Goal: Task Accomplishment & Management: Manage account settings

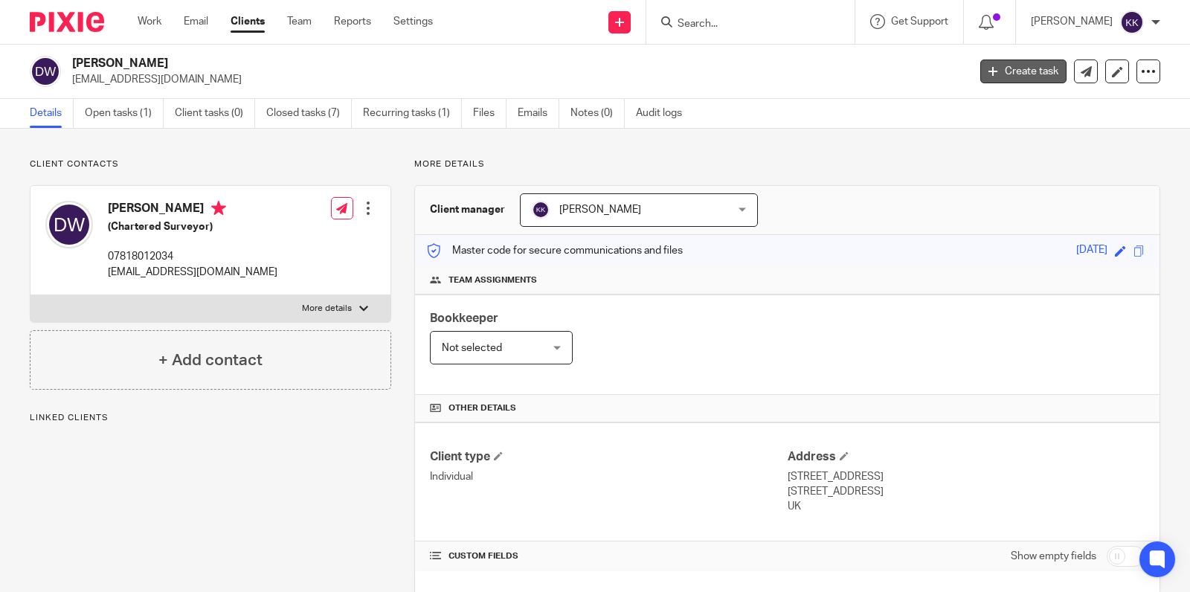
click at [1019, 68] on link "Create task" at bounding box center [1023, 71] width 86 height 24
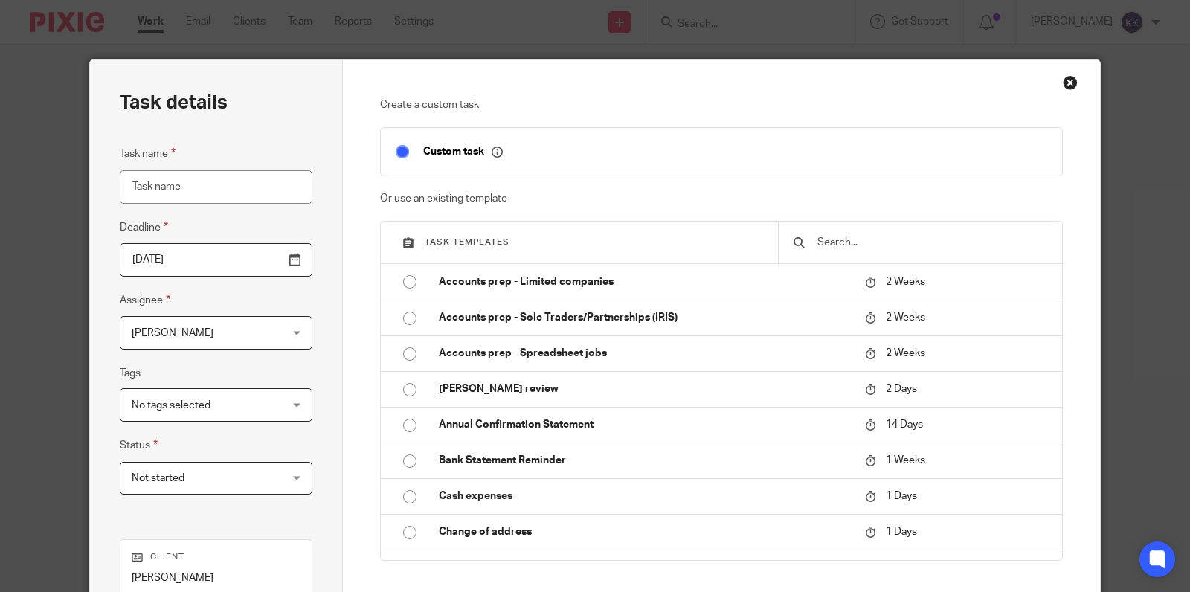
click at [892, 234] on input "text" at bounding box center [931, 242] width 231 height 16
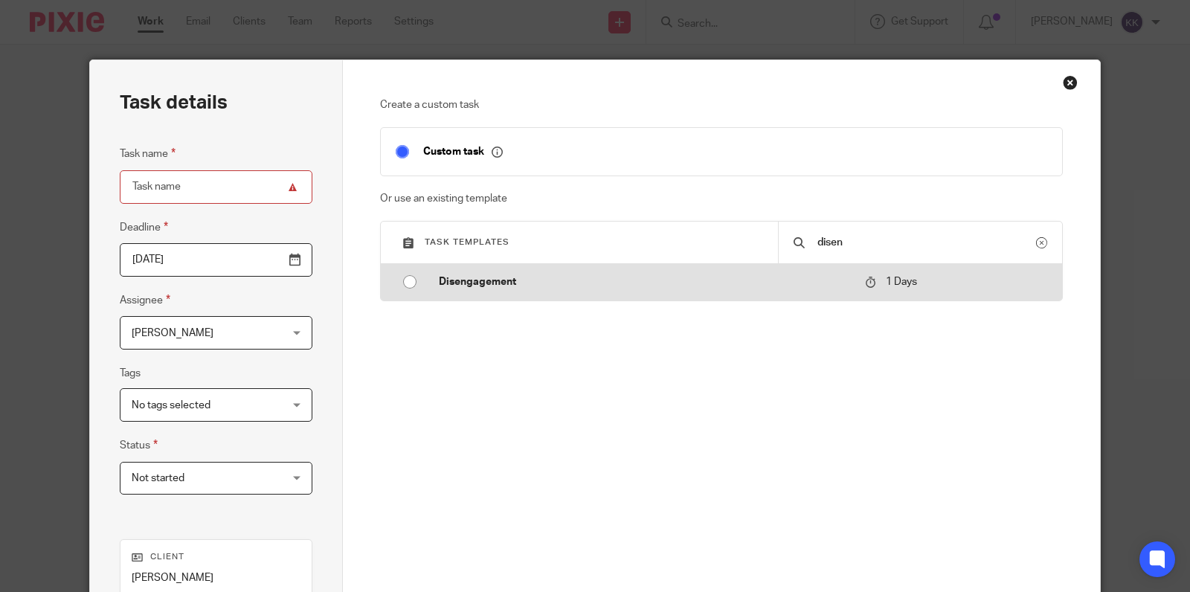
type input "disen"
click at [640, 297] on td "Disengagement" at bounding box center [641, 282] width 434 height 36
type input "[DATE]"
type input "Disengagement"
checkbox input "false"
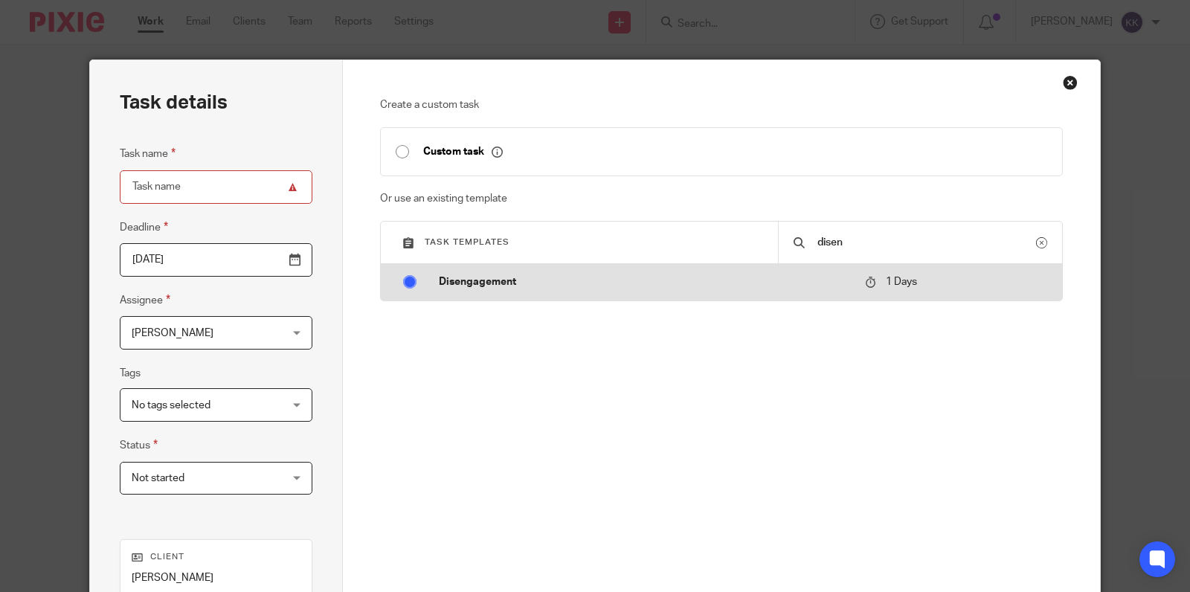
radio input "true"
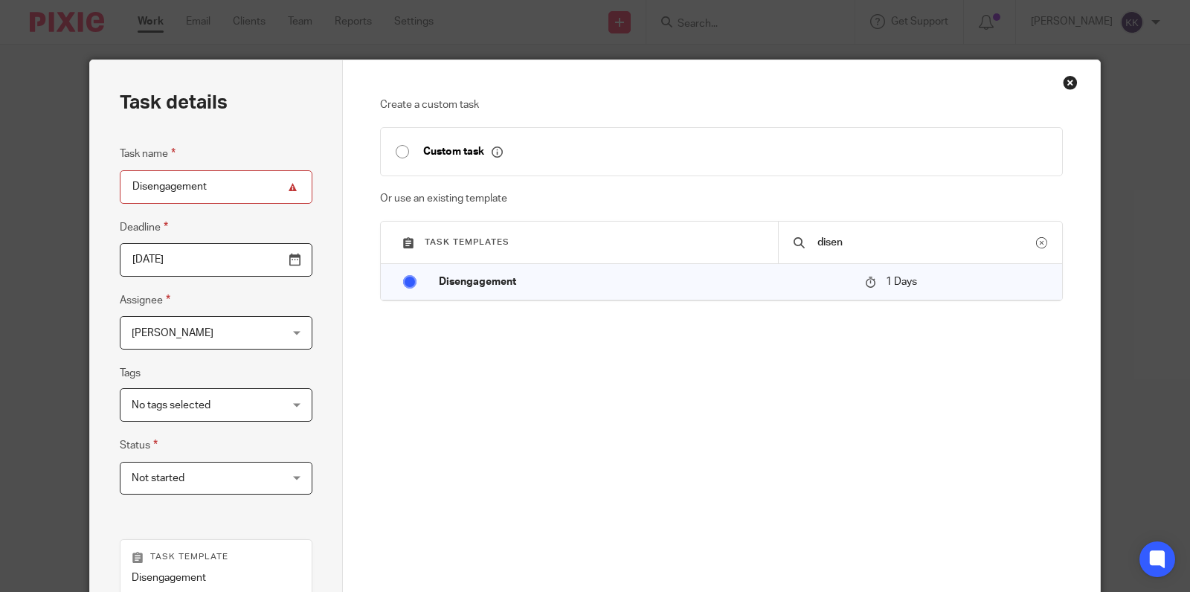
click at [303, 339] on div "[PERSON_NAME] [PERSON_NAME]" at bounding box center [216, 332] width 193 height 33
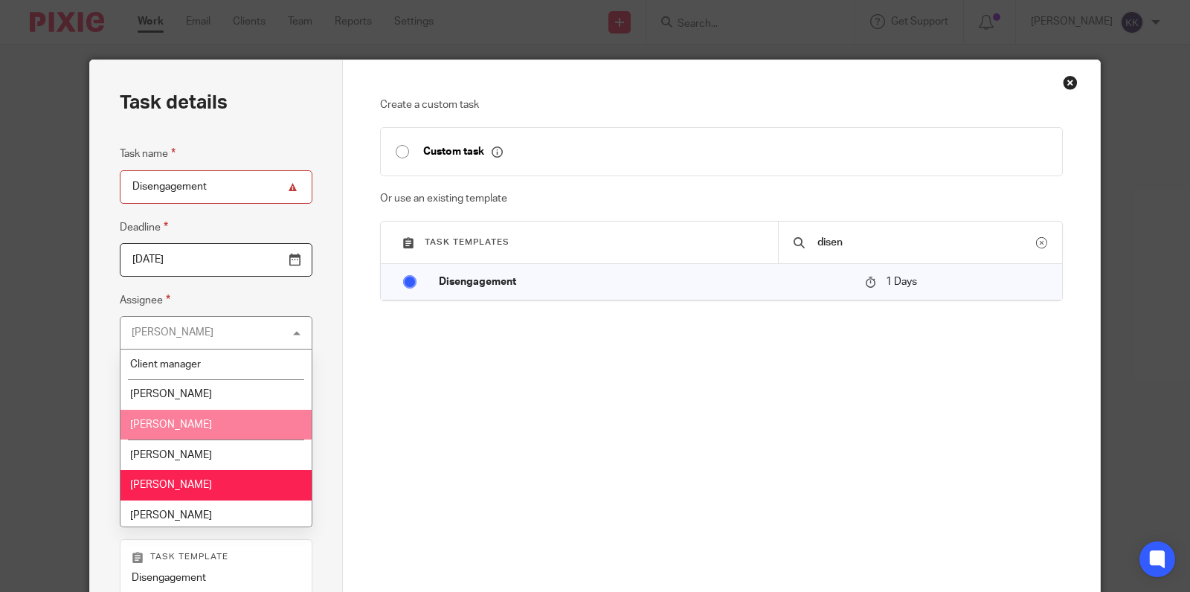
click at [240, 430] on li "[PERSON_NAME]" at bounding box center [215, 425] width 191 height 30
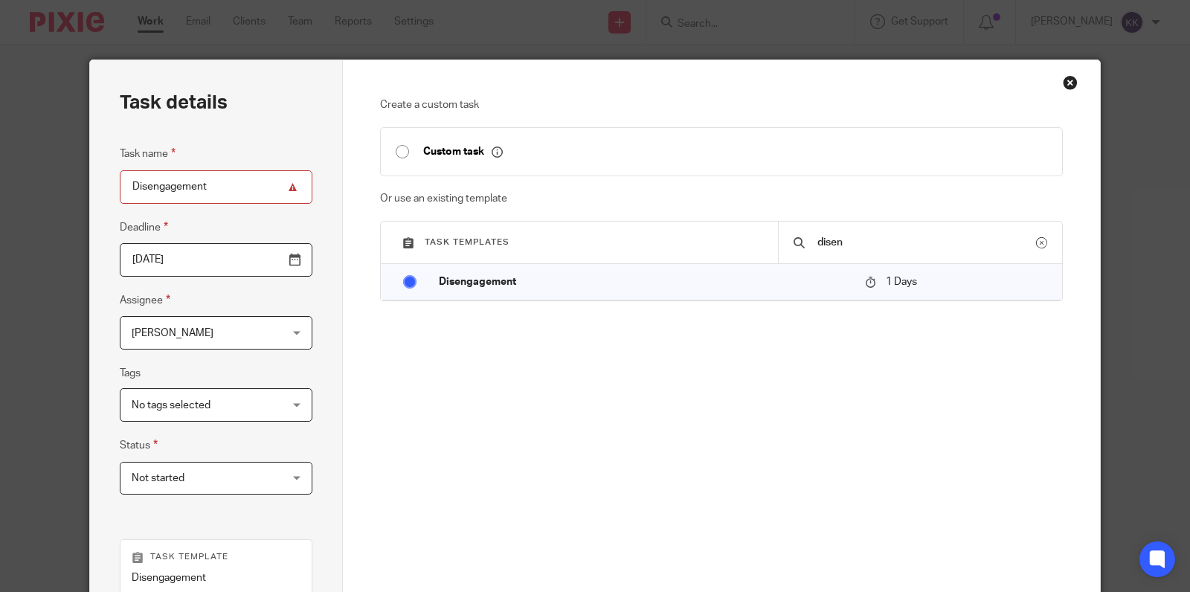
click at [289, 258] on input "[DATE]" at bounding box center [216, 259] width 193 height 33
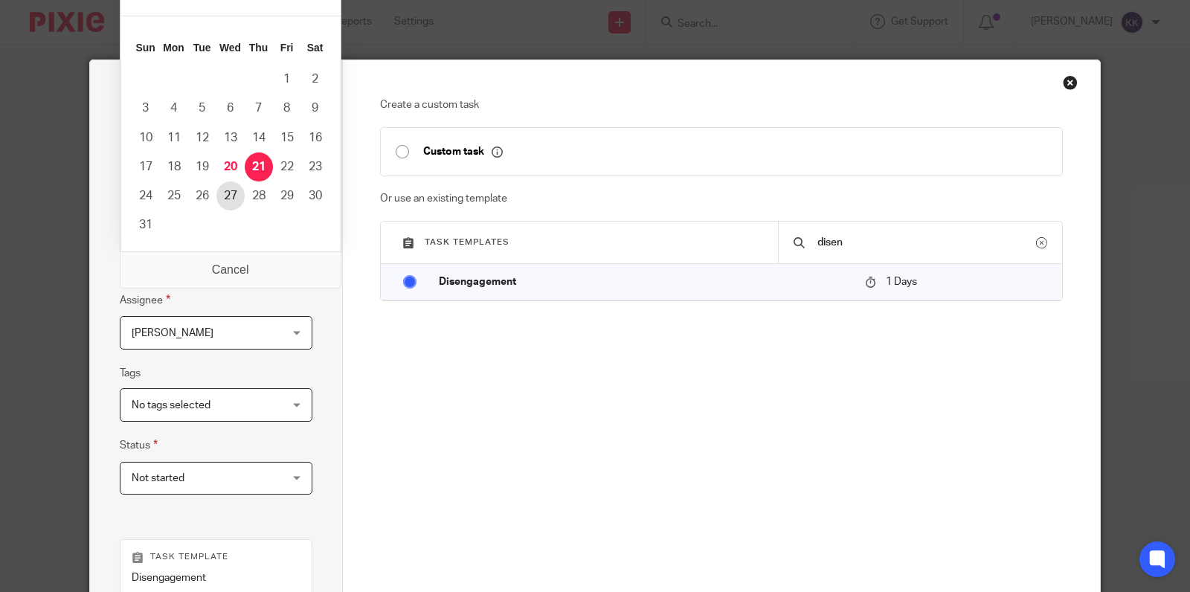
type input "[DATE]"
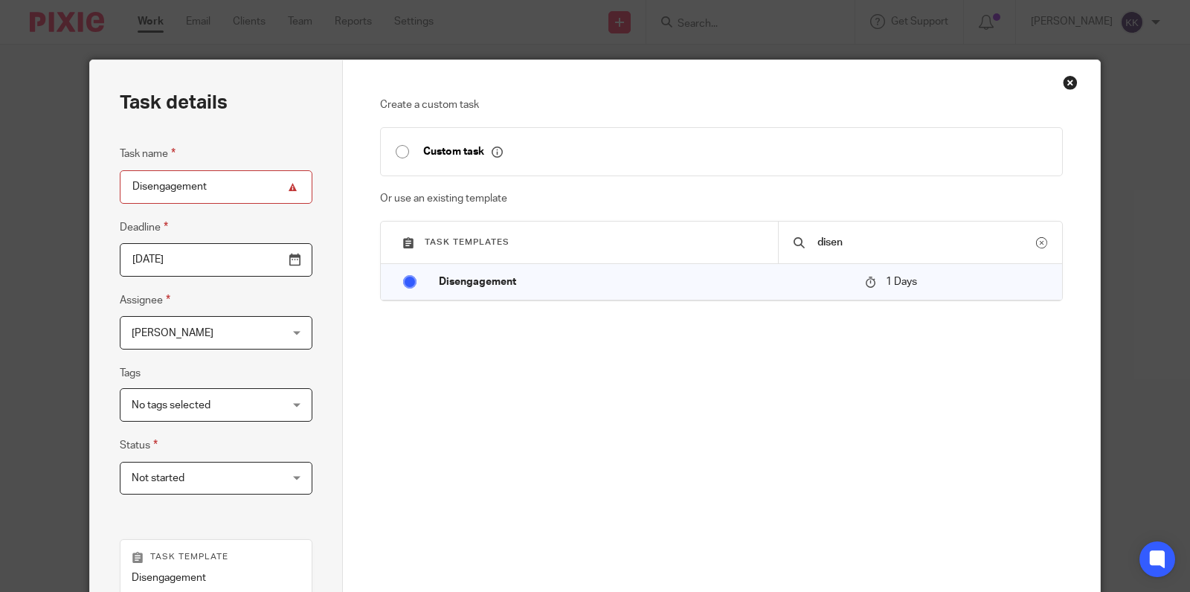
scroll to position [286, 0]
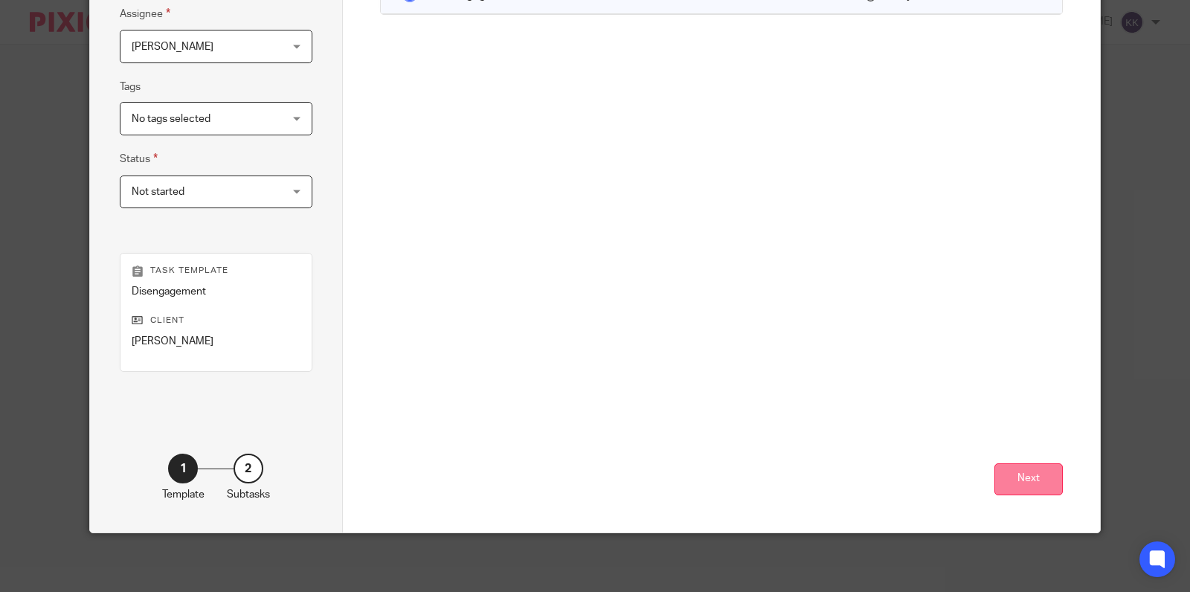
click at [1003, 479] on button "Next" at bounding box center [1028, 479] width 68 height 32
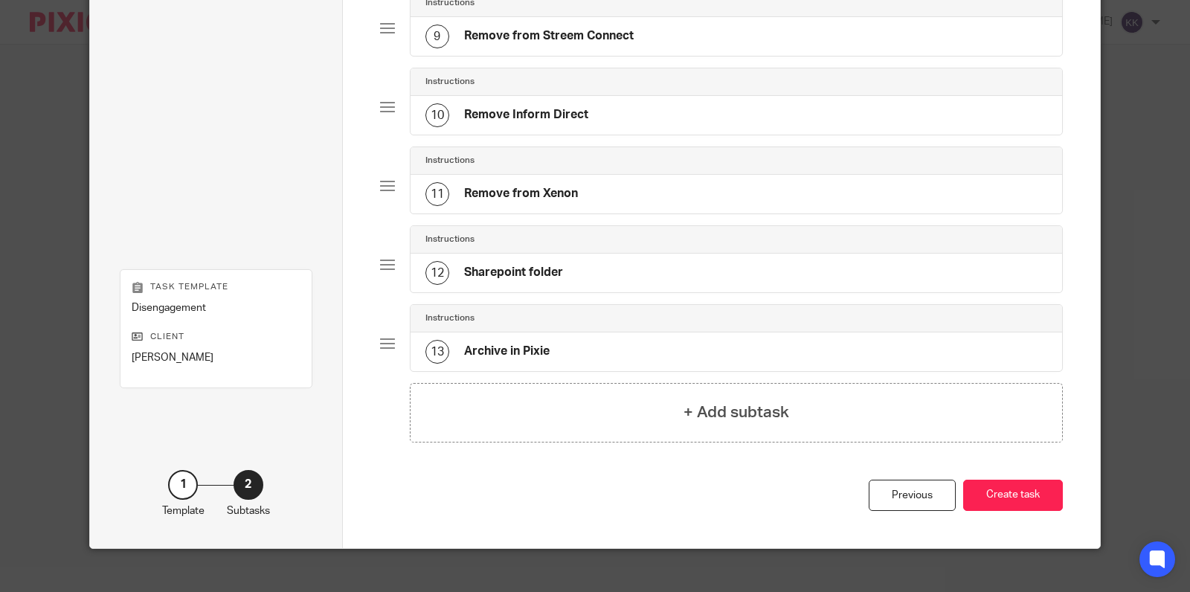
scroll to position [781, 0]
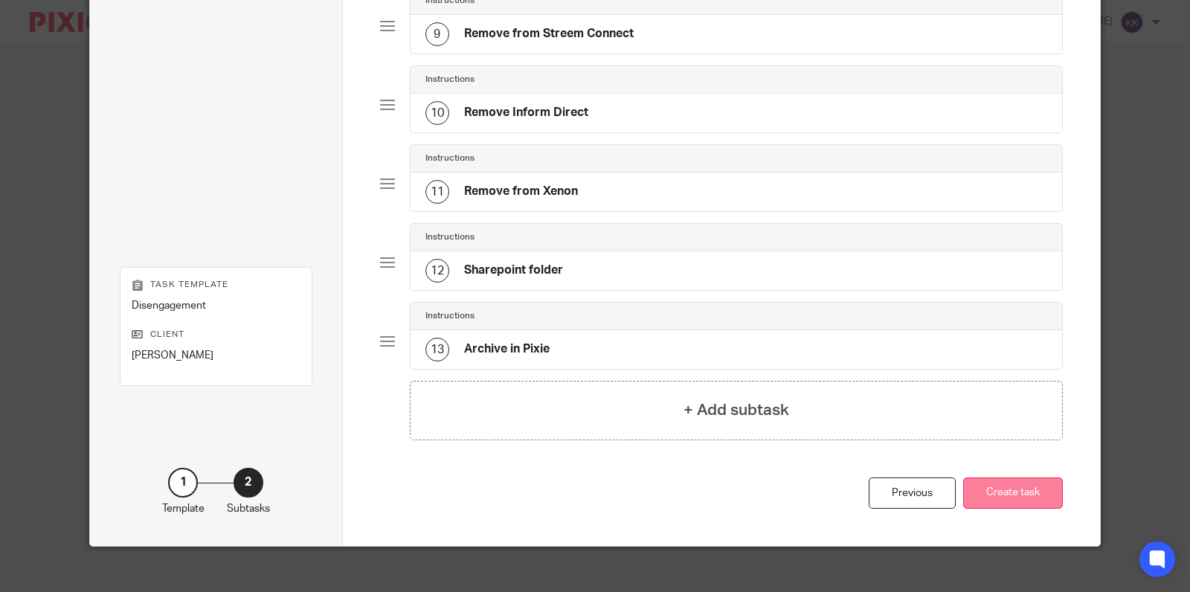
click at [1037, 484] on button "Create task" at bounding box center [1013, 493] width 100 height 32
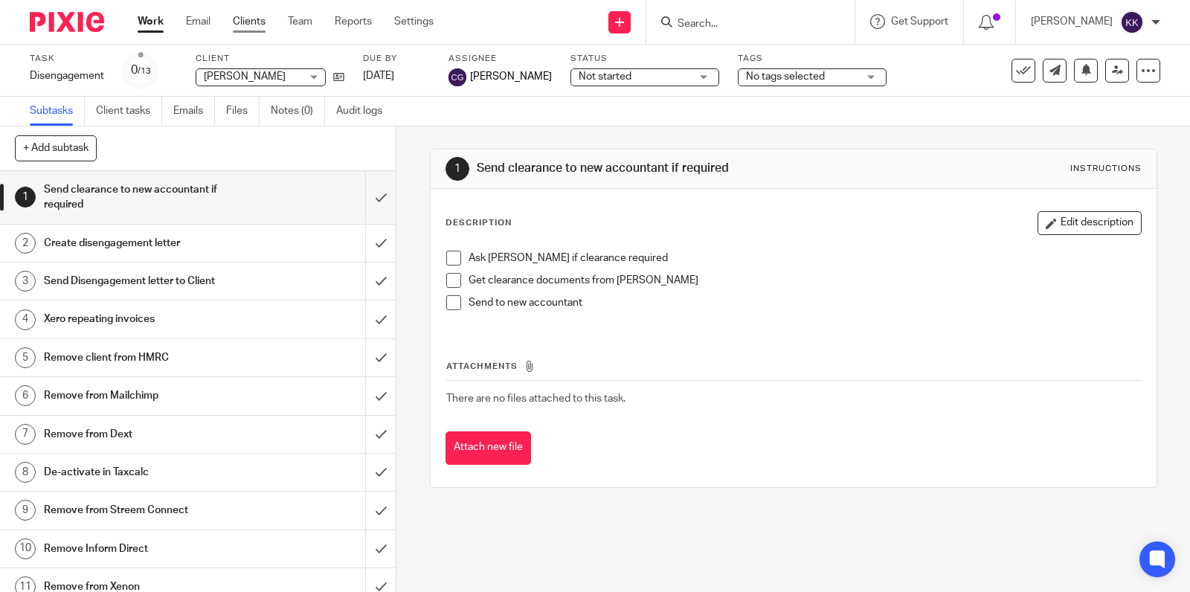
click at [260, 26] on link "Clients" at bounding box center [249, 21] width 33 height 15
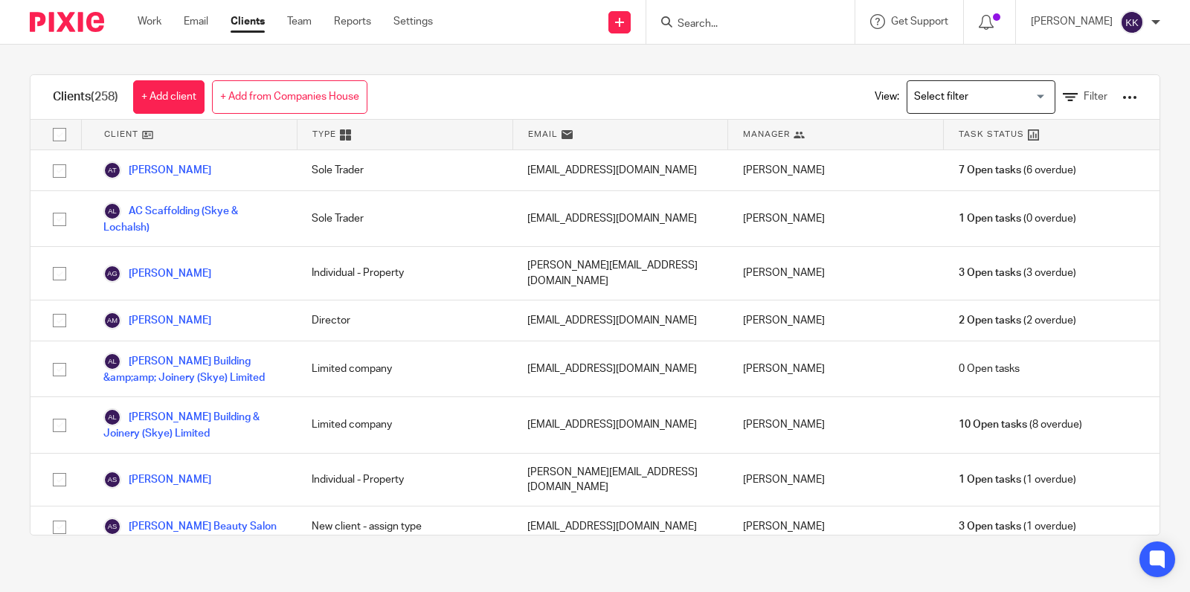
click at [1029, 91] on input "Search for option" at bounding box center [978, 97] width 138 height 26
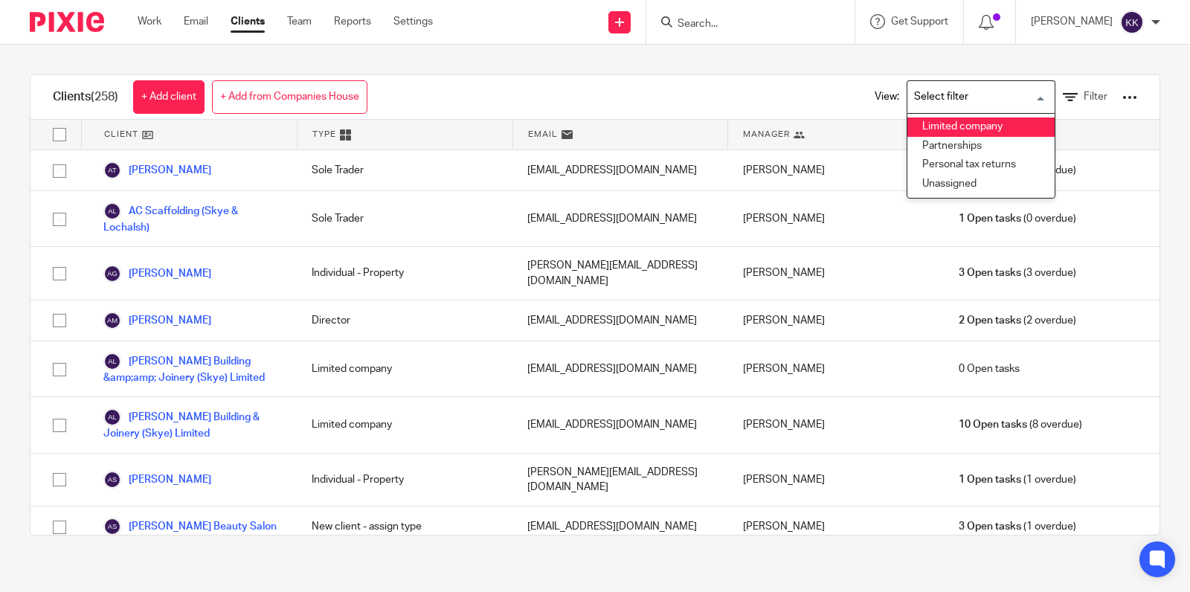
click at [986, 131] on li "Limited company" at bounding box center [980, 126] width 147 height 19
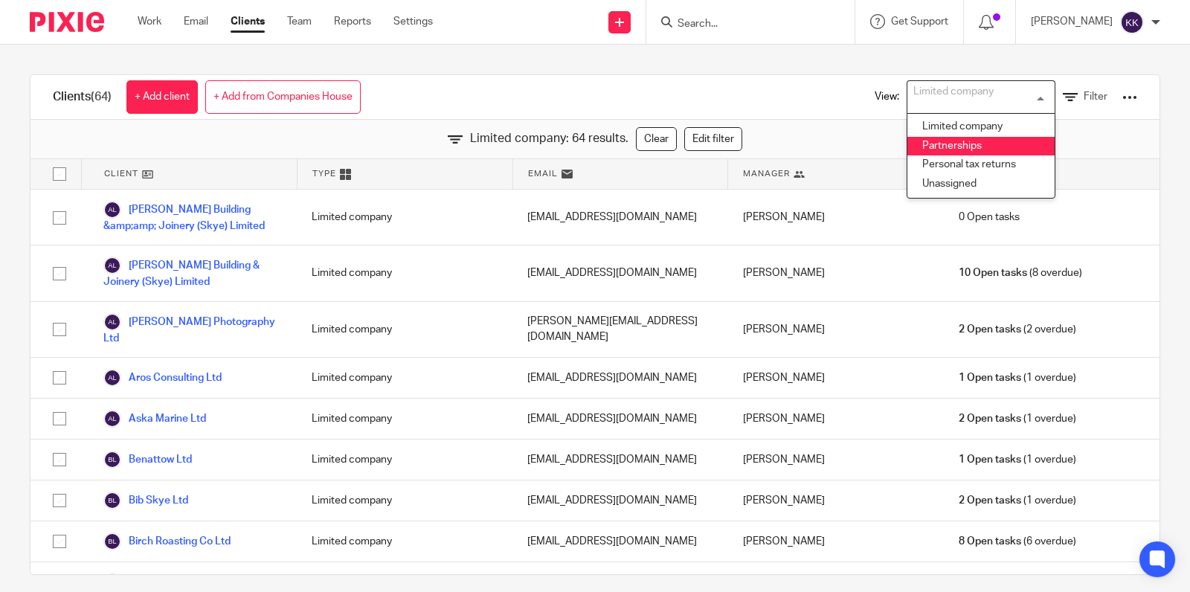
click at [973, 146] on li "Partnerships" at bounding box center [980, 146] width 147 height 19
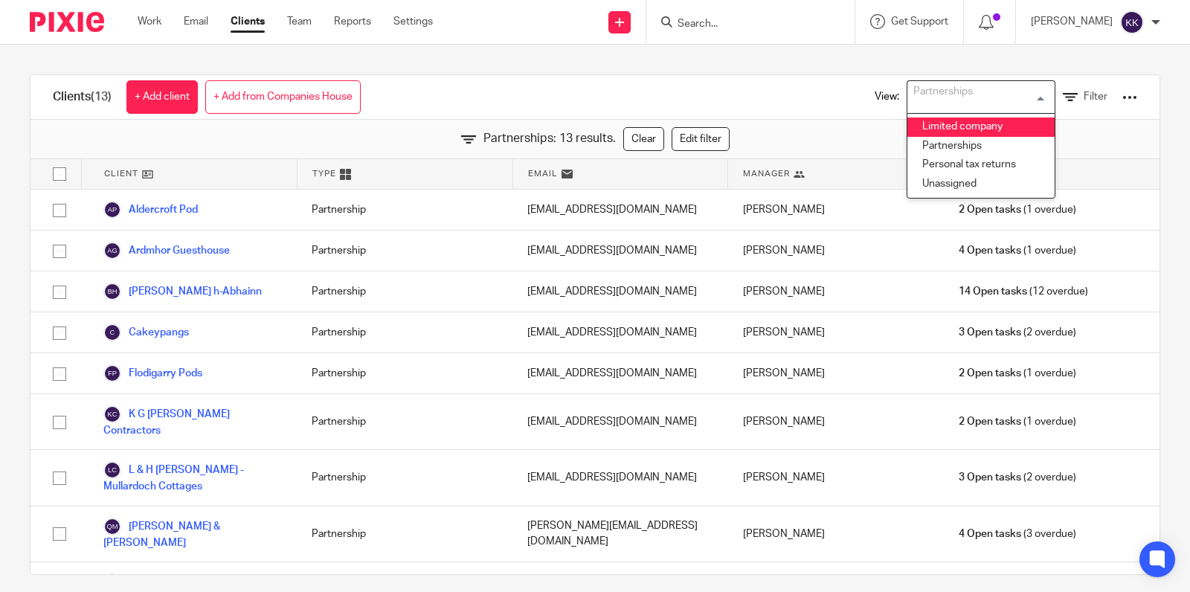
click at [1024, 55] on div "Clients (13) + Add client + Add from Companies House View: Partnerships Loading…" at bounding box center [595, 318] width 1190 height 547
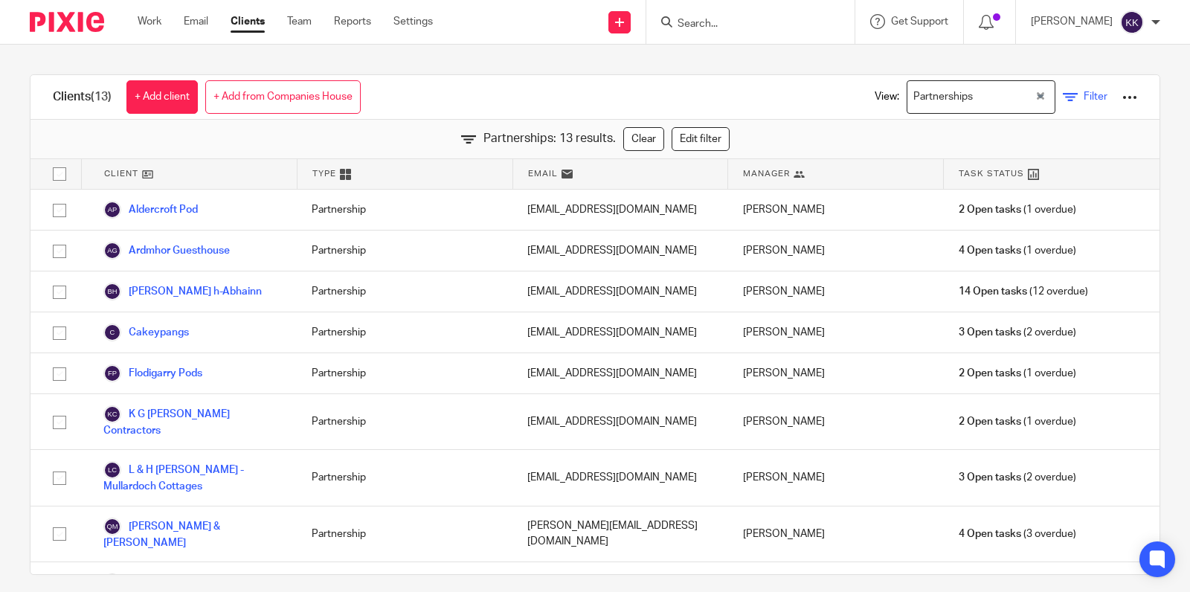
click at [1069, 96] on icon at bounding box center [1070, 97] width 15 height 15
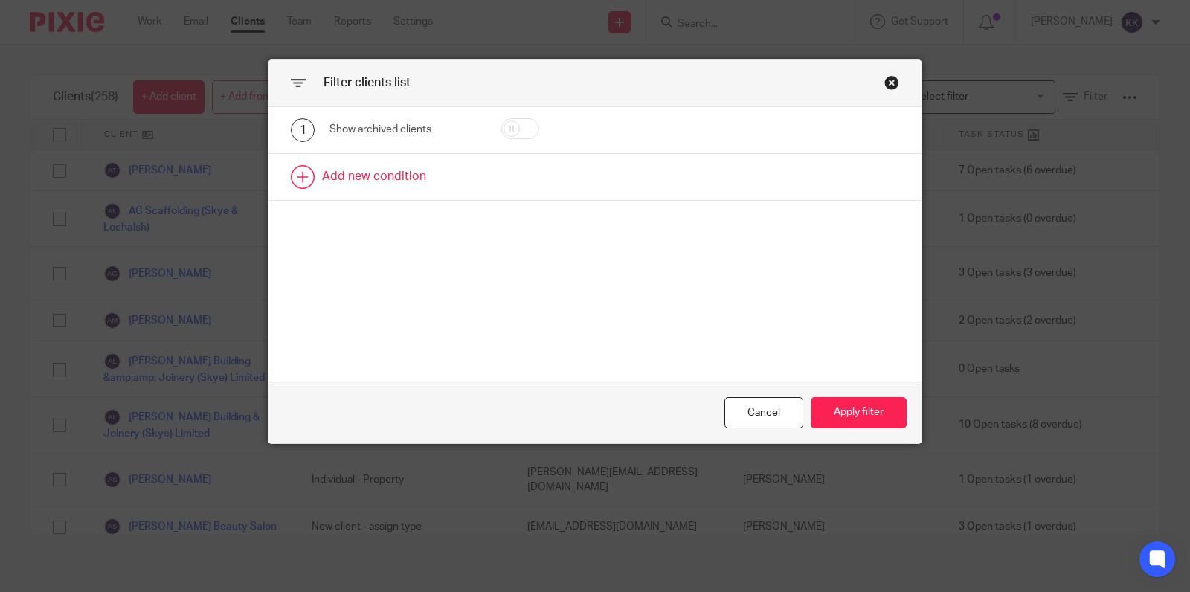
click at [405, 183] on link at bounding box center [594, 177] width 653 height 46
click at [403, 190] on div "Field" at bounding box center [395, 181] width 109 height 31
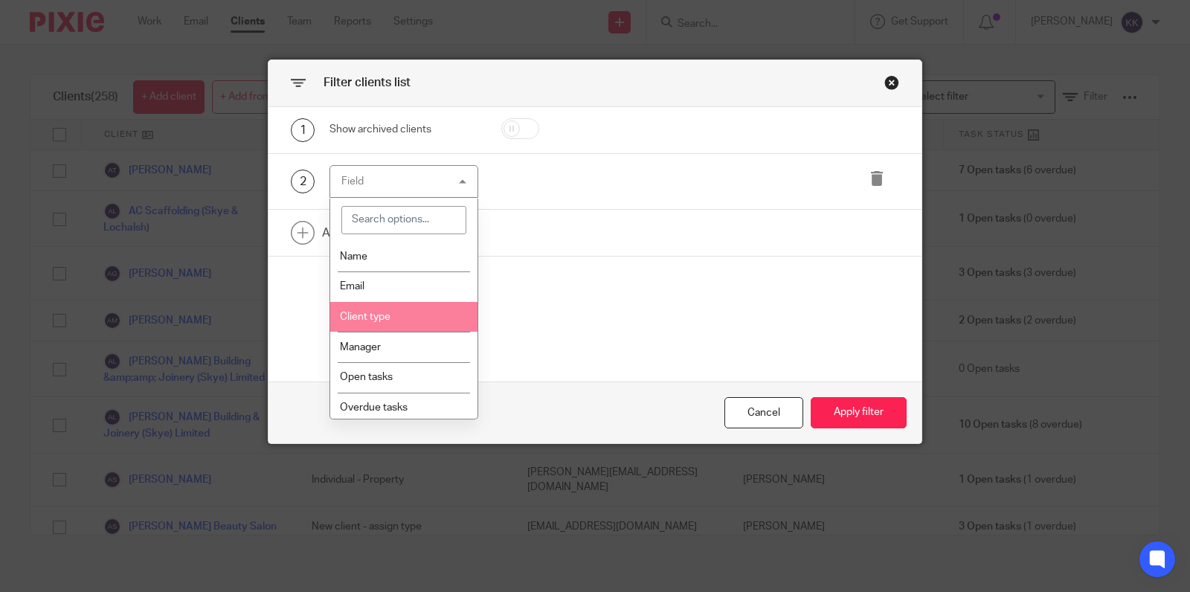
click at [396, 319] on li "Client type" at bounding box center [403, 317] width 147 height 30
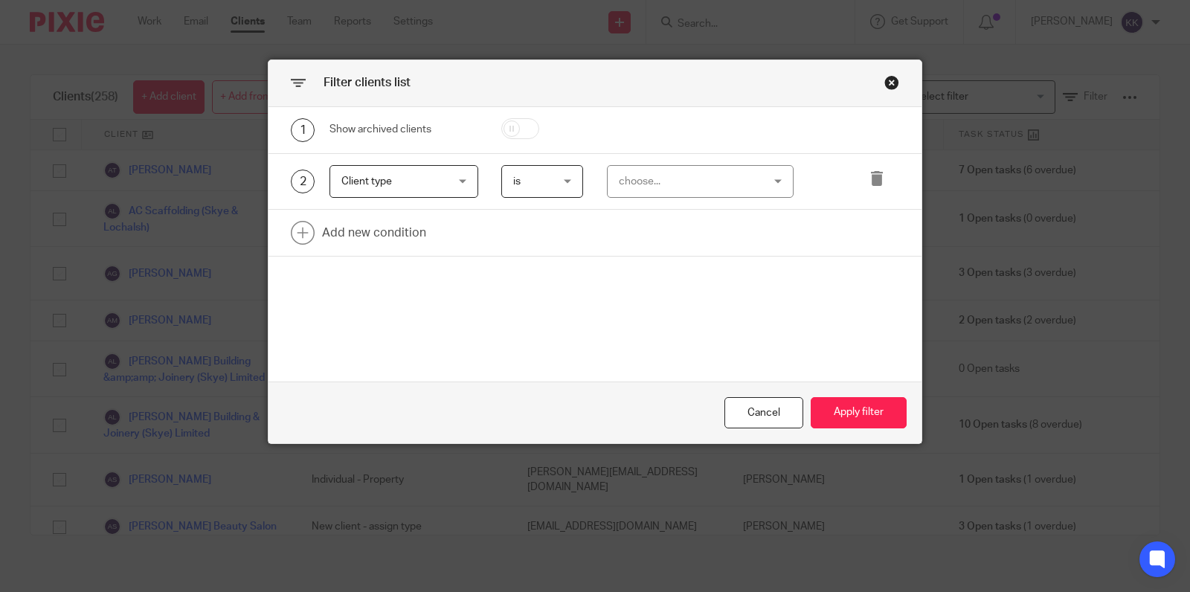
click at [647, 188] on div "choose..." at bounding box center [689, 181] width 140 height 31
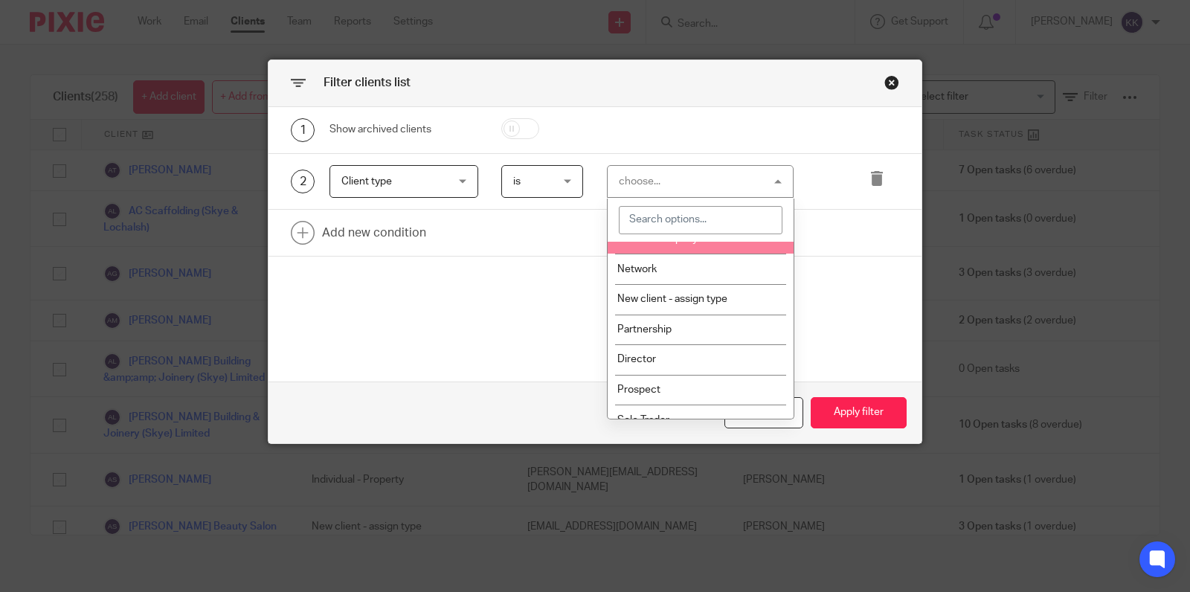
scroll to position [224, 0]
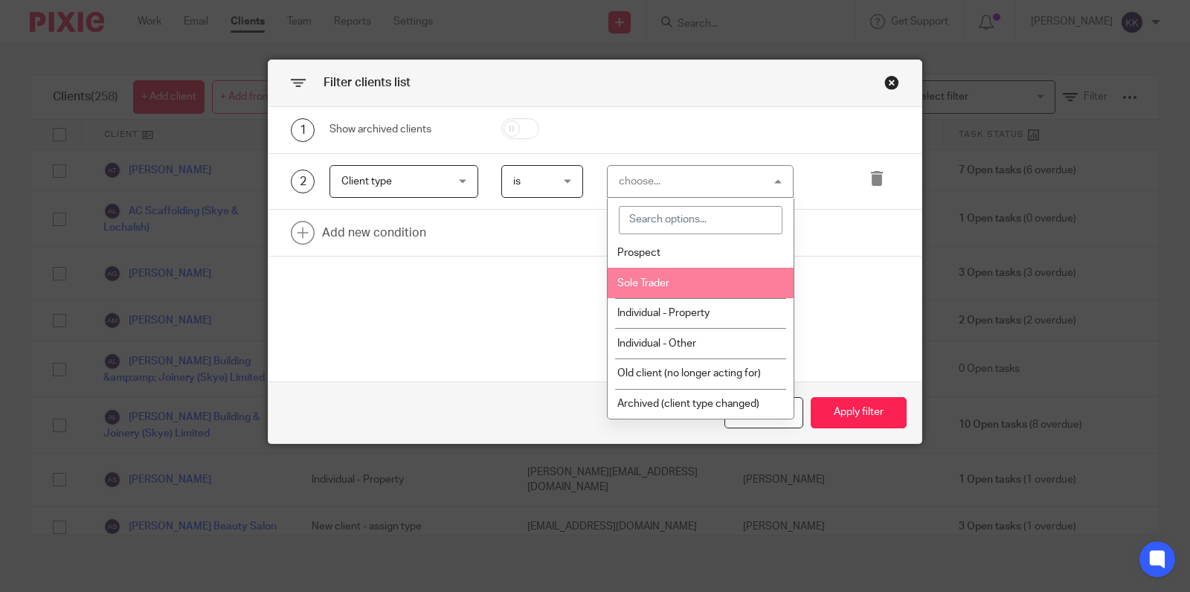
click at [691, 280] on li "Sole Trader" at bounding box center [701, 283] width 186 height 30
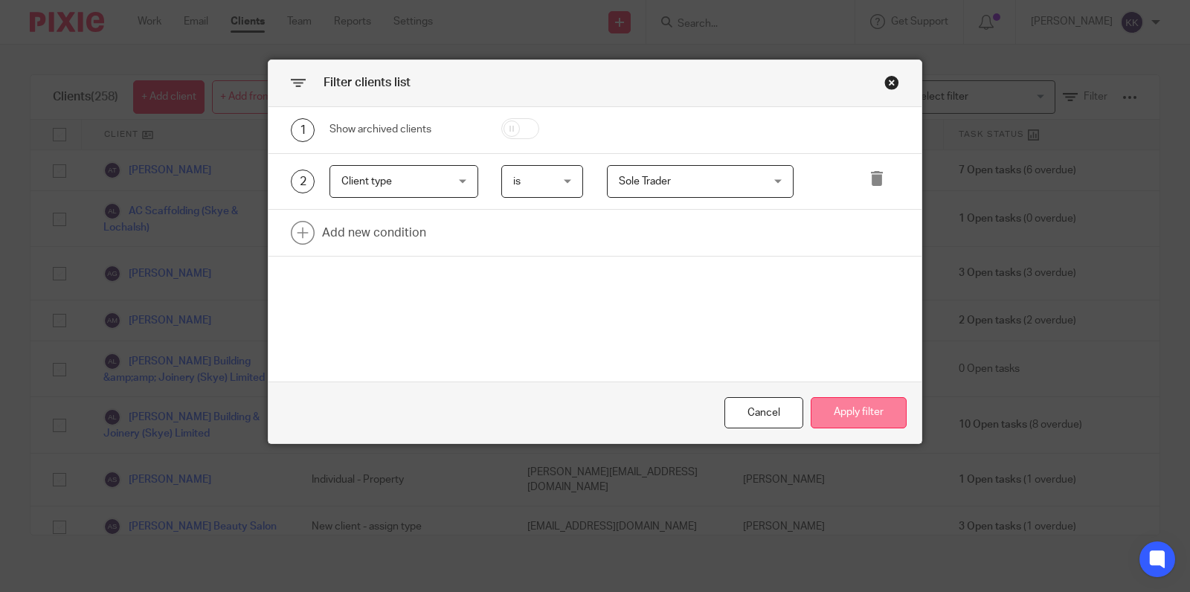
click at [845, 407] on button "Apply filter" at bounding box center [859, 413] width 96 height 32
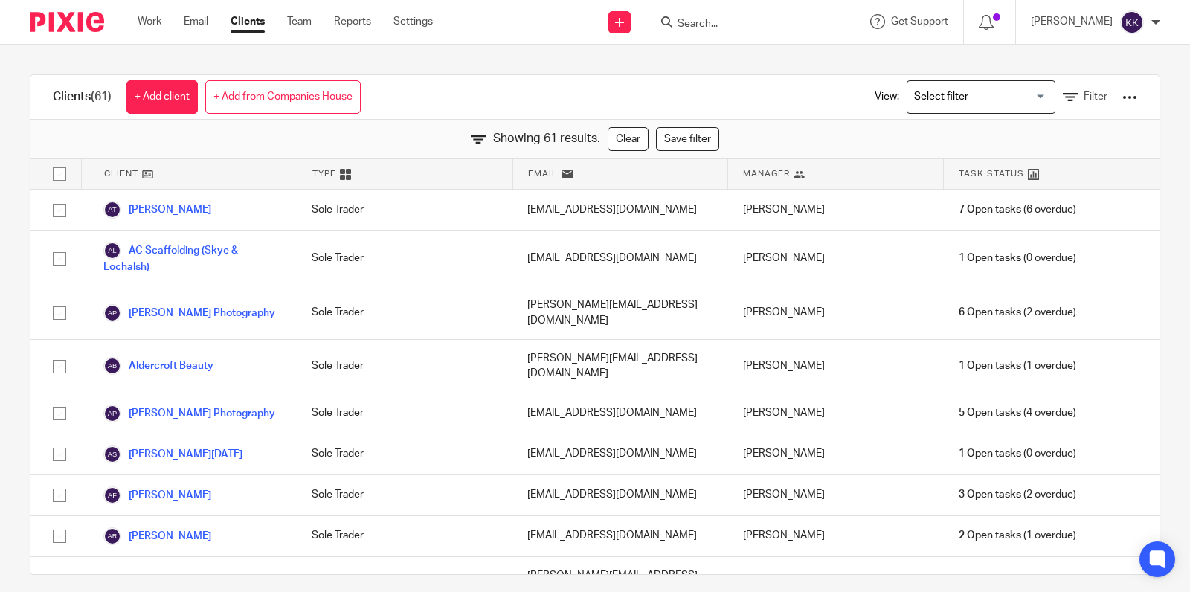
click at [480, 140] on icon at bounding box center [478, 139] width 15 height 15
click at [1014, 94] on input "Search for option" at bounding box center [978, 97] width 138 height 26
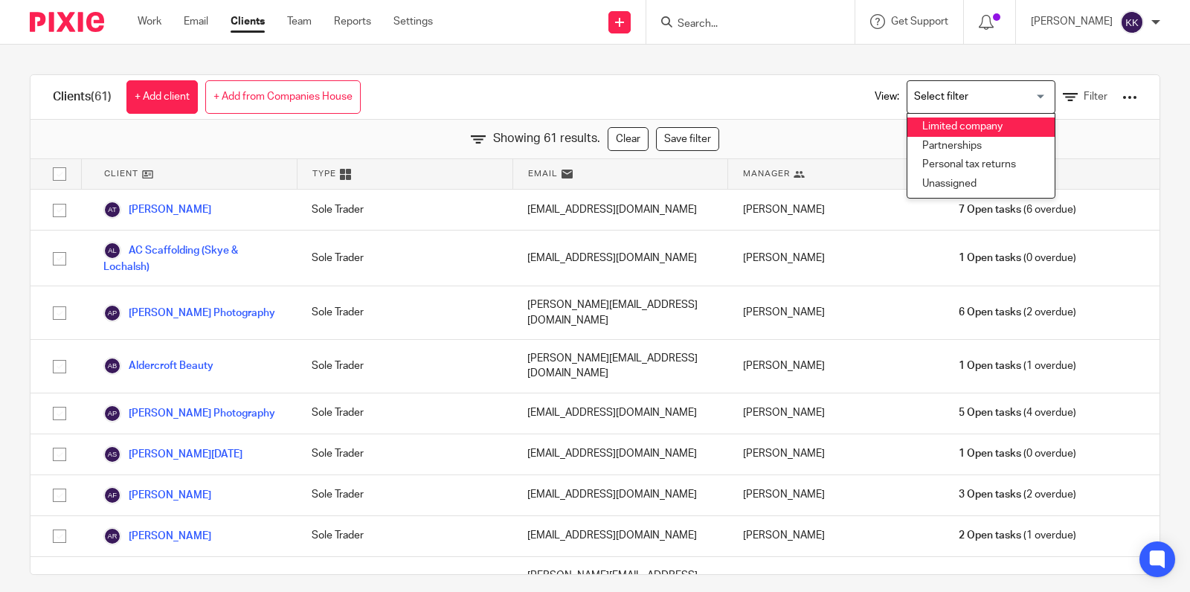
click at [1109, 109] on div "View: Loading... Limited company Partnerships Personal tax returns Unassigned F…" at bounding box center [994, 97] width 285 height 44
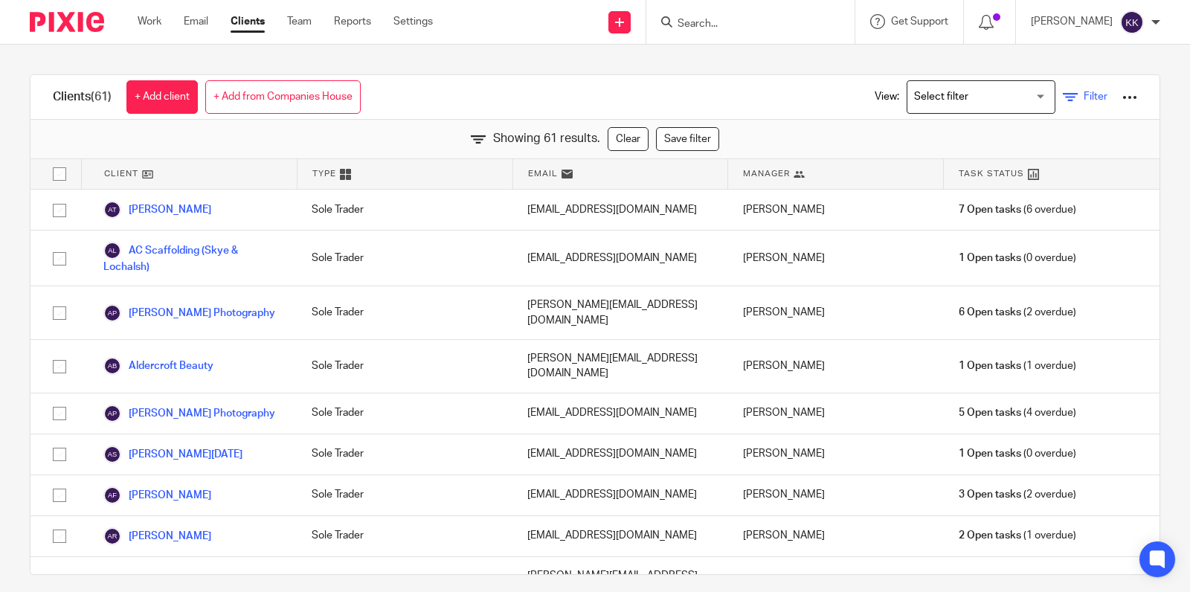
click at [1075, 100] on icon at bounding box center [1070, 97] width 15 height 15
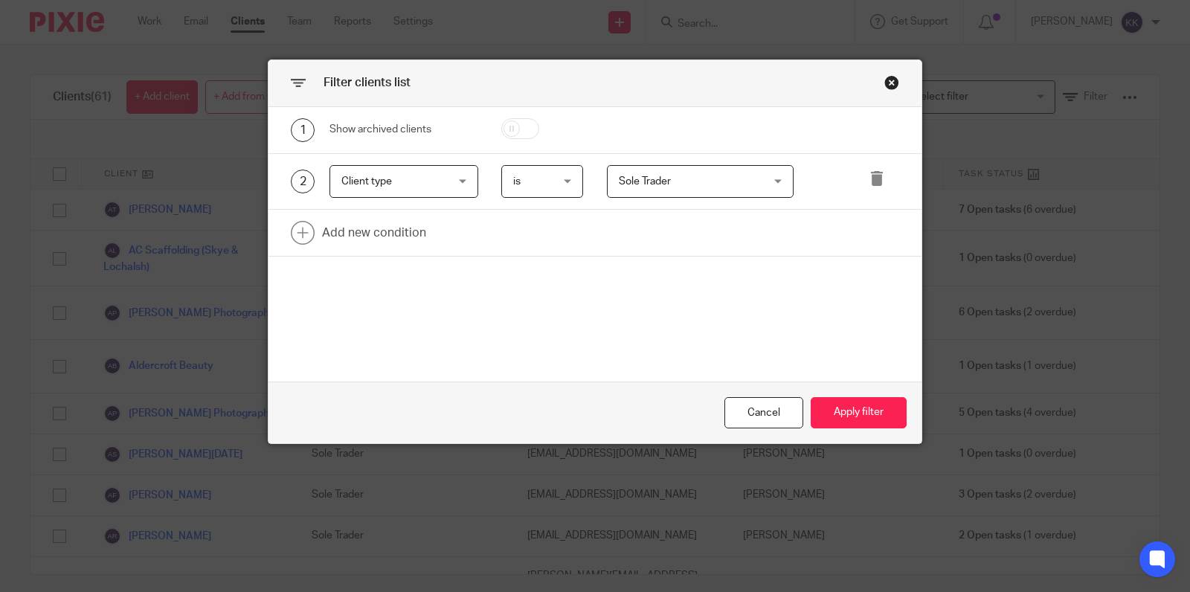
click at [673, 181] on span "Sole Trader" at bounding box center [689, 181] width 140 height 31
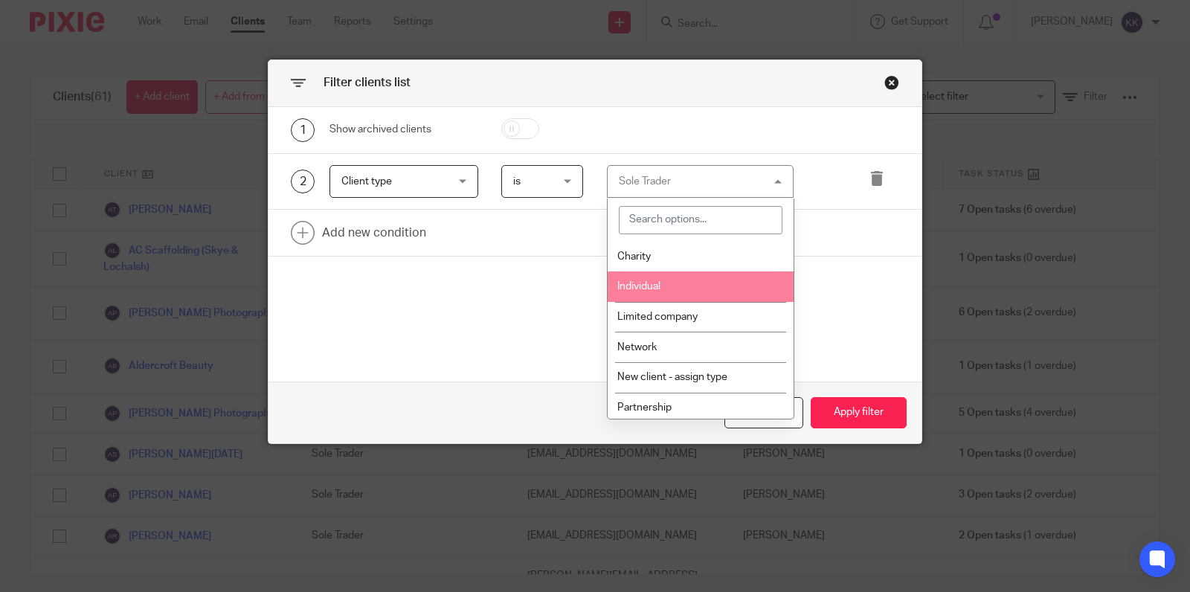
click at [675, 286] on li "Individual" at bounding box center [701, 286] width 186 height 30
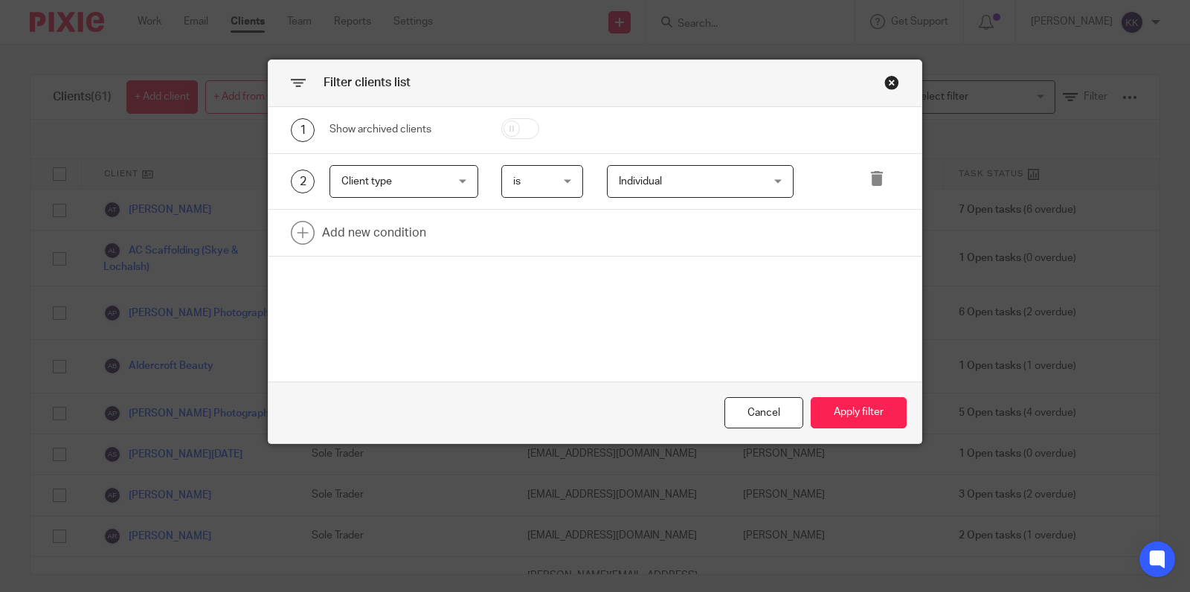
click at [826, 394] on div "Cancel Apply filter" at bounding box center [594, 412] width 653 height 62
click at [828, 409] on button "Apply filter" at bounding box center [859, 413] width 96 height 32
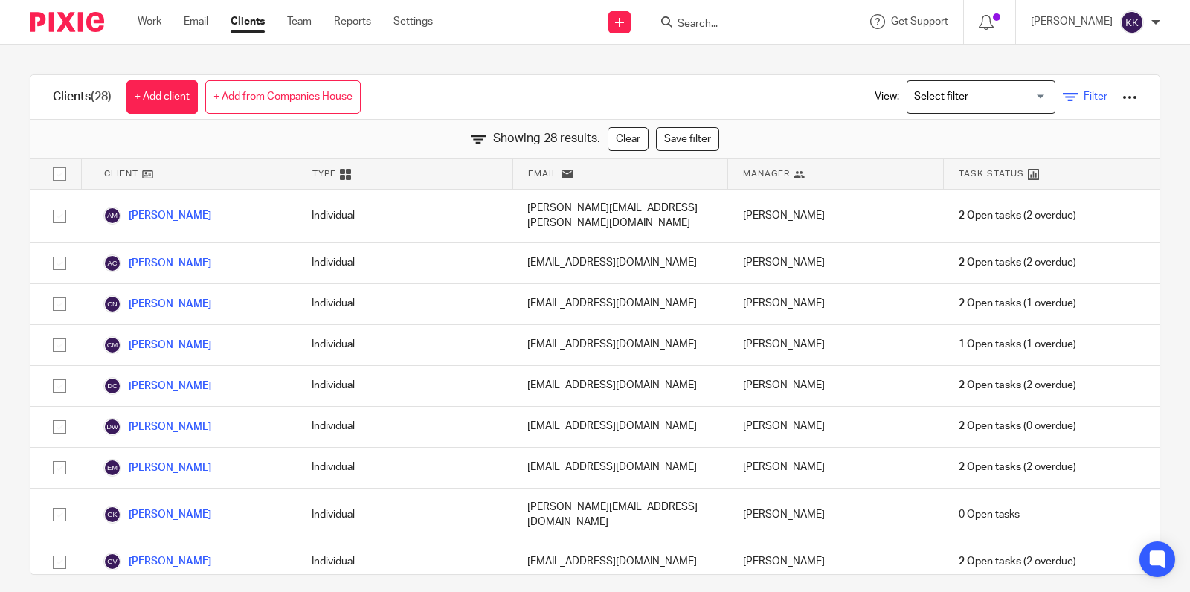
click at [1071, 91] on icon at bounding box center [1070, 97] width 15 height 15
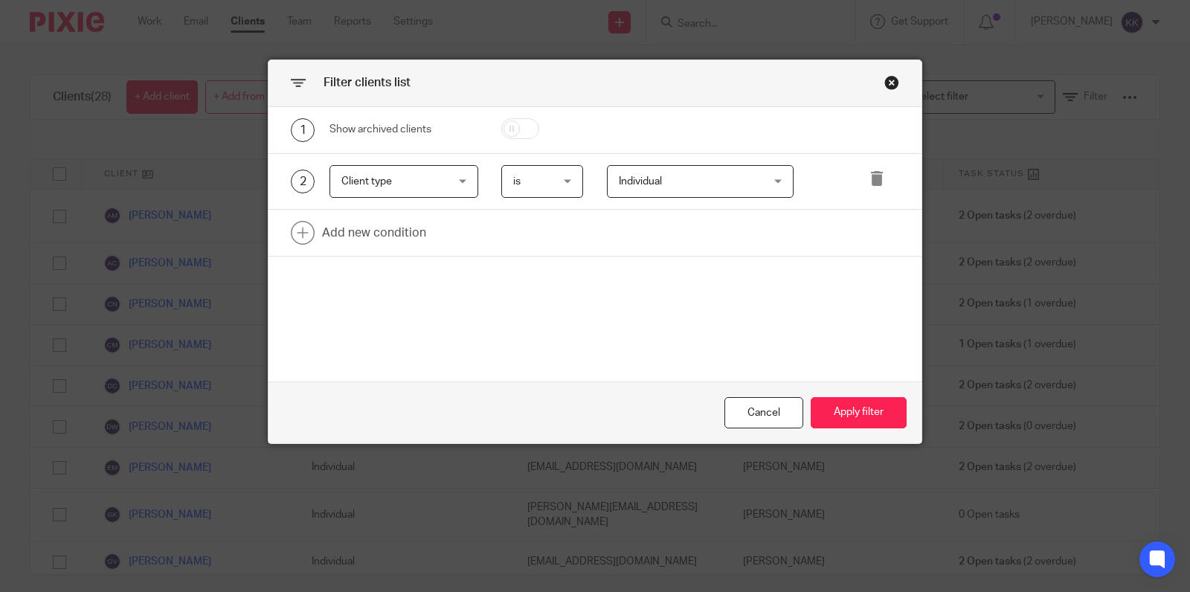
click at [765, 201] on div "2 Client type Client type Name Email Client type Manager Open tasks Overdue tas…" at bounding box center [594, 182] width 653 height 57
click at [767, 190] on div "Individual Individual" at bounding box center [700, 181] width 187 height 33
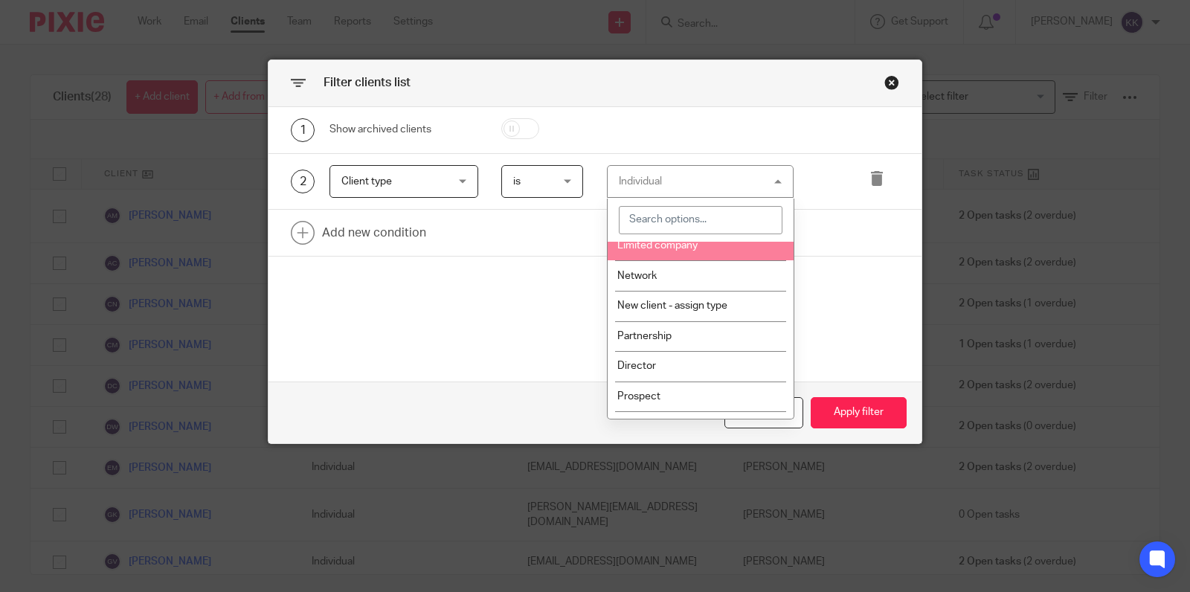
scroll to position [72, 0]
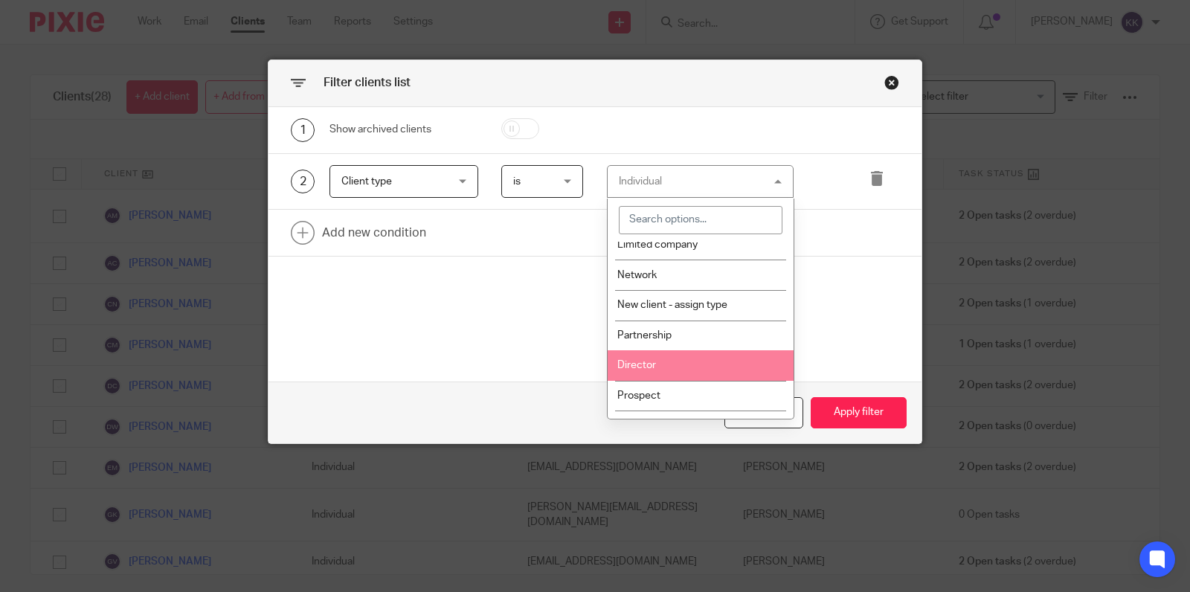
click at [715, 359] on li "Director" at bounding box center [701, 365] width 186 height 30
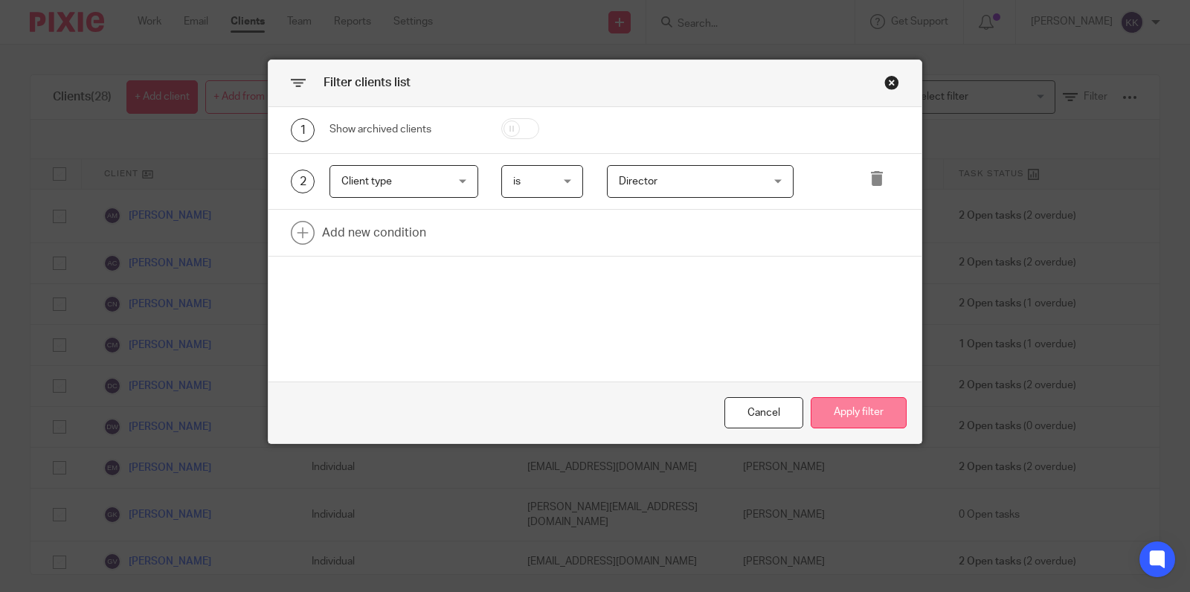
click at [826, 413] on button "Apply filter" at bounding box center [859, 413] width 96 height 32
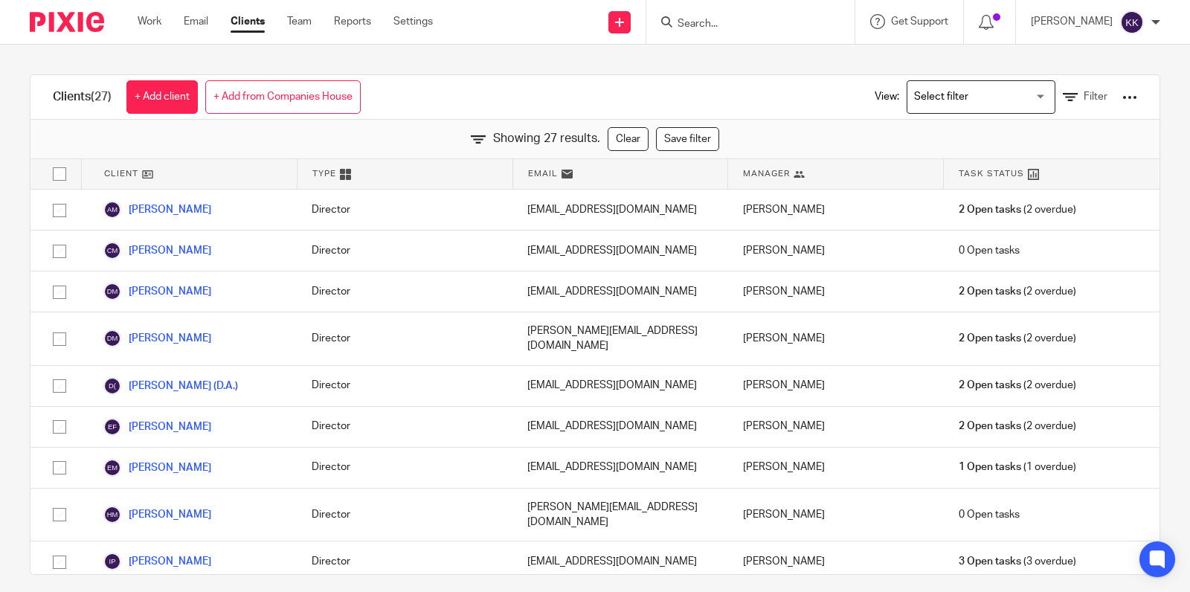
click at [631, 153] on div "Showing 27 results. Clear Save filter" at bounding box center [594, 139] width 1129 height 39
click at [634, 143] on link "Clear" at bounding box center [628, 139] width 41 height 24
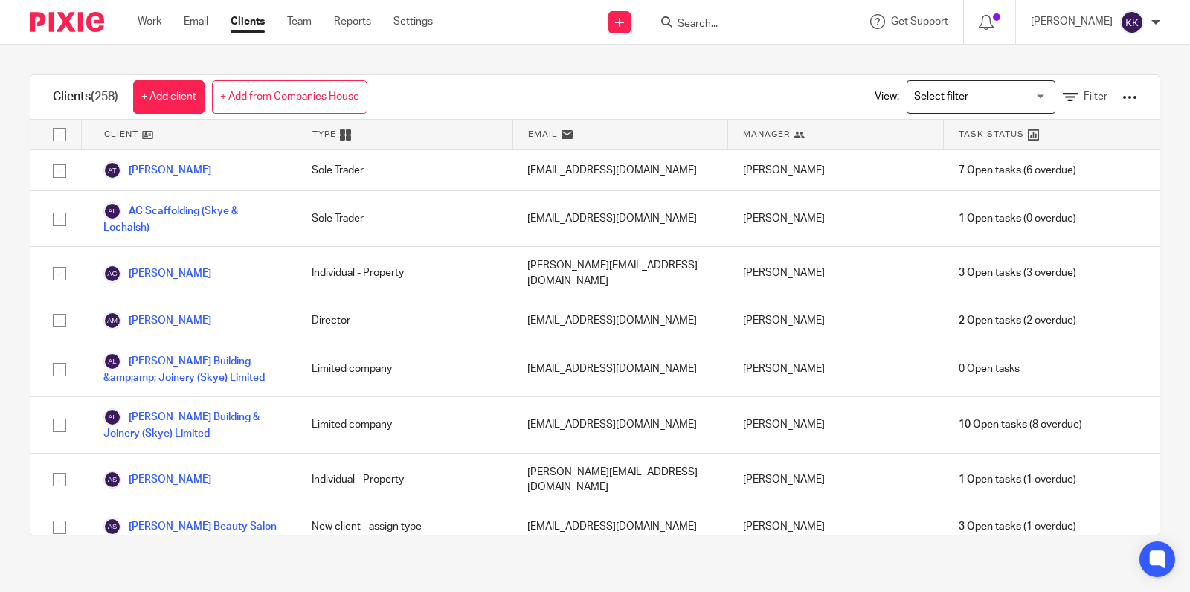
click at [1010, 96] on input "Search for option" at bounding box center [978, 97] width 138 height 26
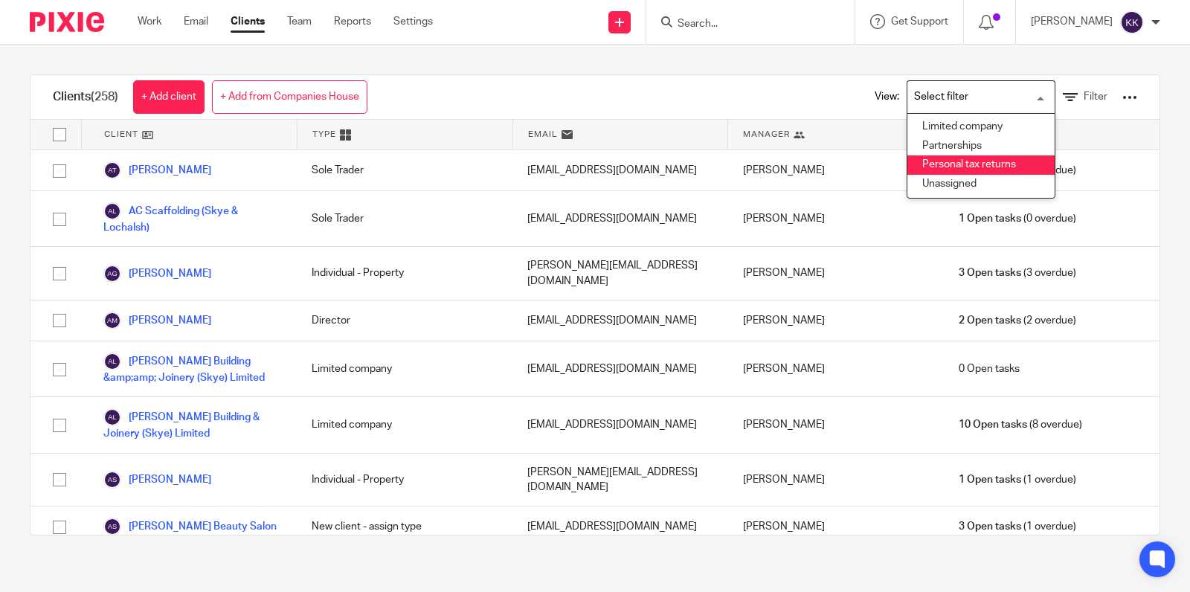
click at [994, 170] on li "Personal tax returns" at bounding box center [980, 164] width 147 height 19
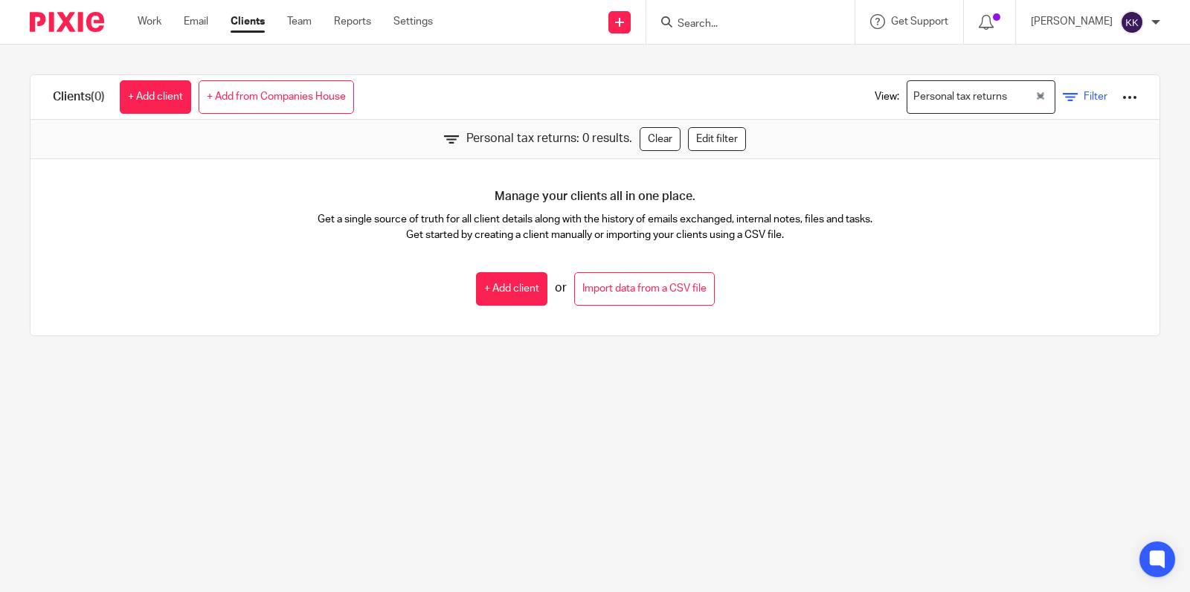
click at [1092, 101] on span "Filter" at bounding box center [1095, 96] width 24 height 10
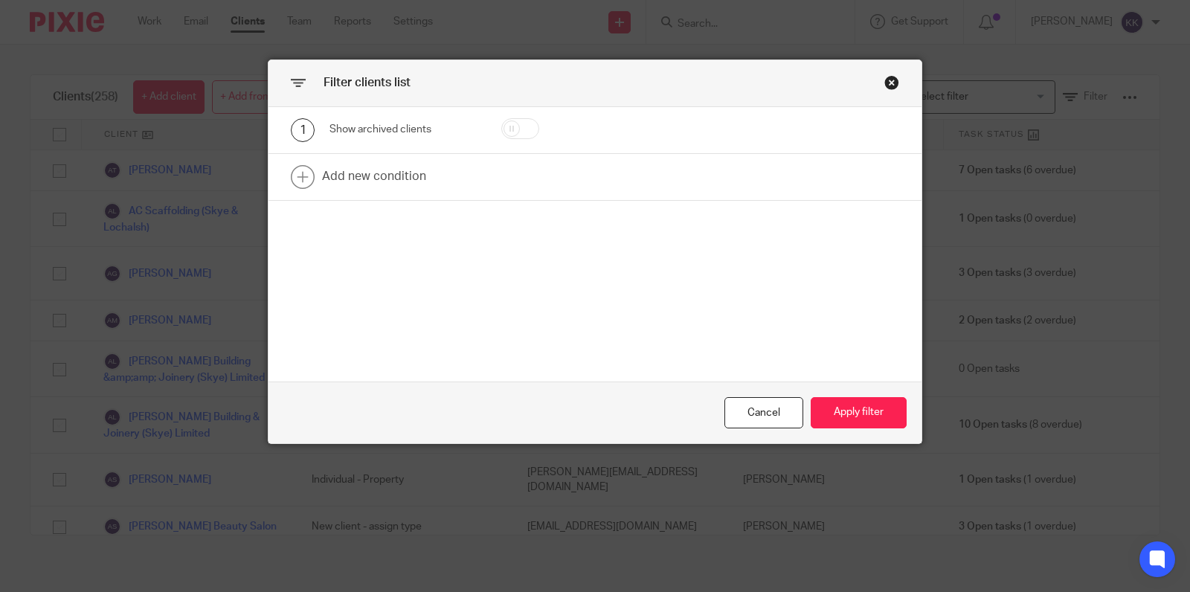
click at [889, 81] on div "Close this dialog window" at bounding box center [891, 82] width 15 height 15
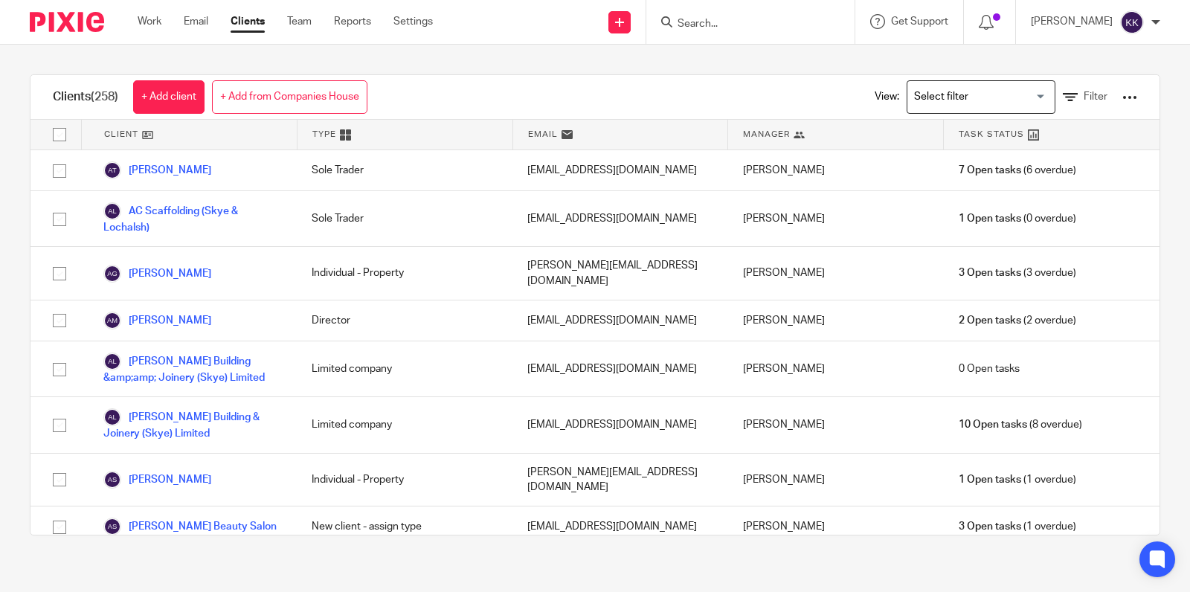
click at [888, 97] on div "View: Loading... Filter" at bounding box center [994, 97] width 285 height 44
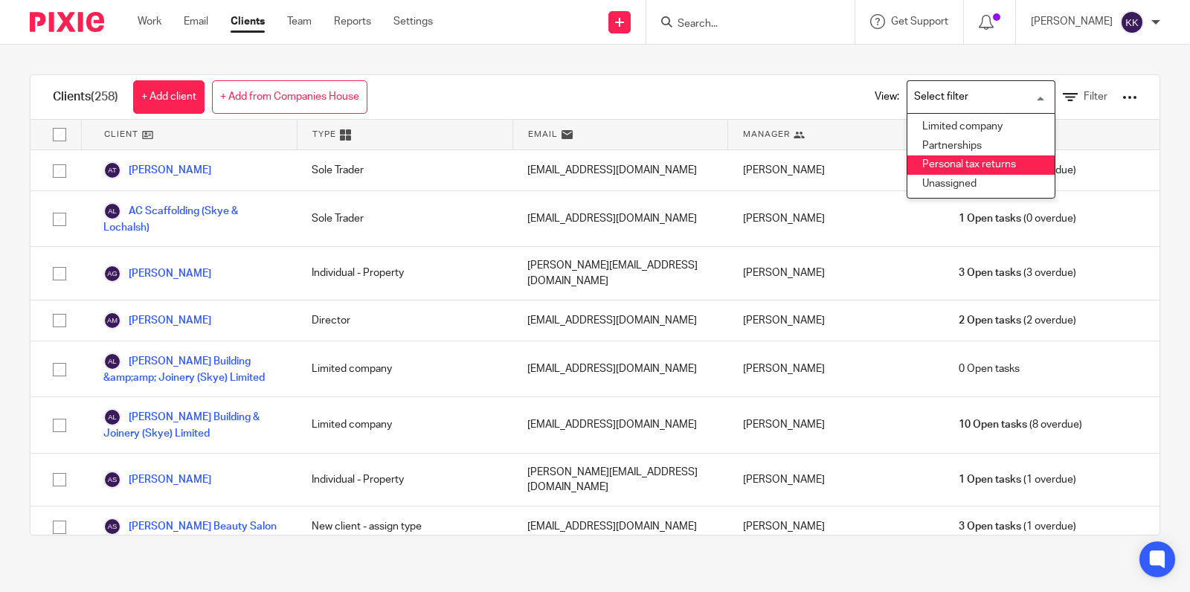
click at [1051, 100] on div "Loading..." at bounding box center [1051, 95] width 7 height 29
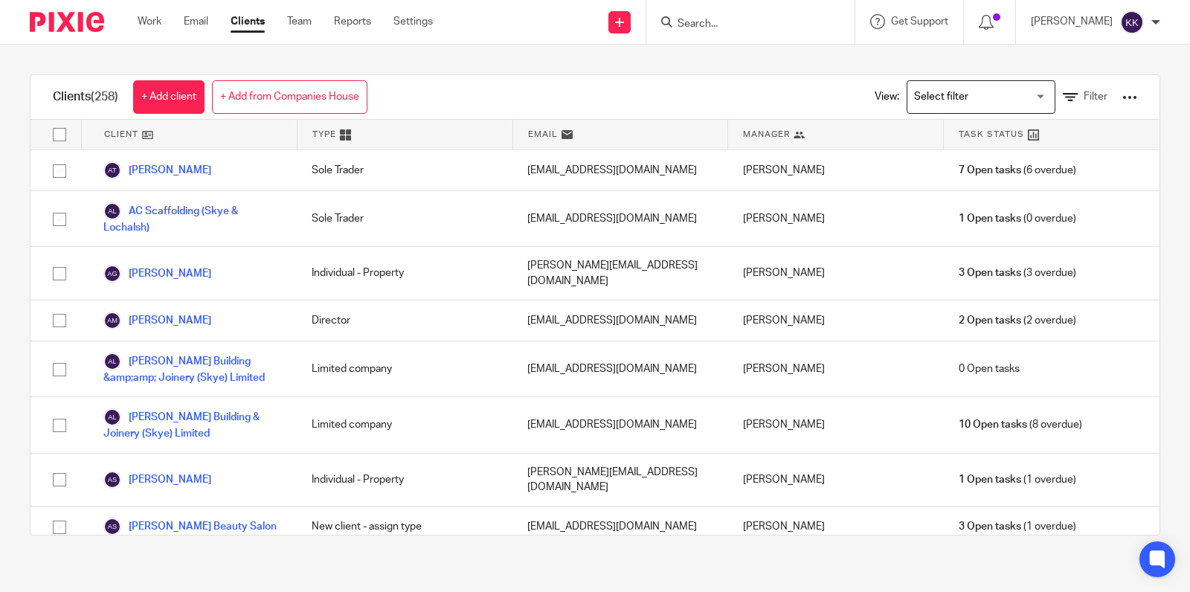
click at [819, 86] on div "Clients (258) + Add client + Add from Companies House View: Loading... Filter" at bounding box center [594, 97] width 1129 height 45
click at [1072, 100] on icon at bounding box center [1070, 97] width 15 height 15
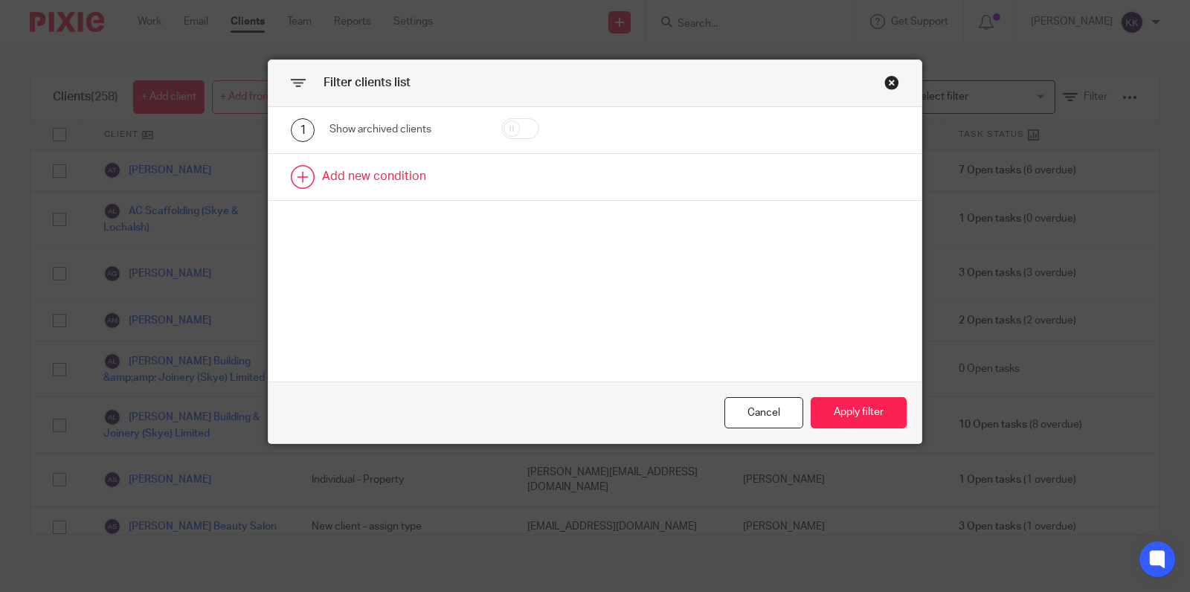
click at [380, 184] on link at bounding box center [594, 177] width 653 height 46
click at [408, 195] on div "Field" at bounding box center [395, 181] width 109 height 31
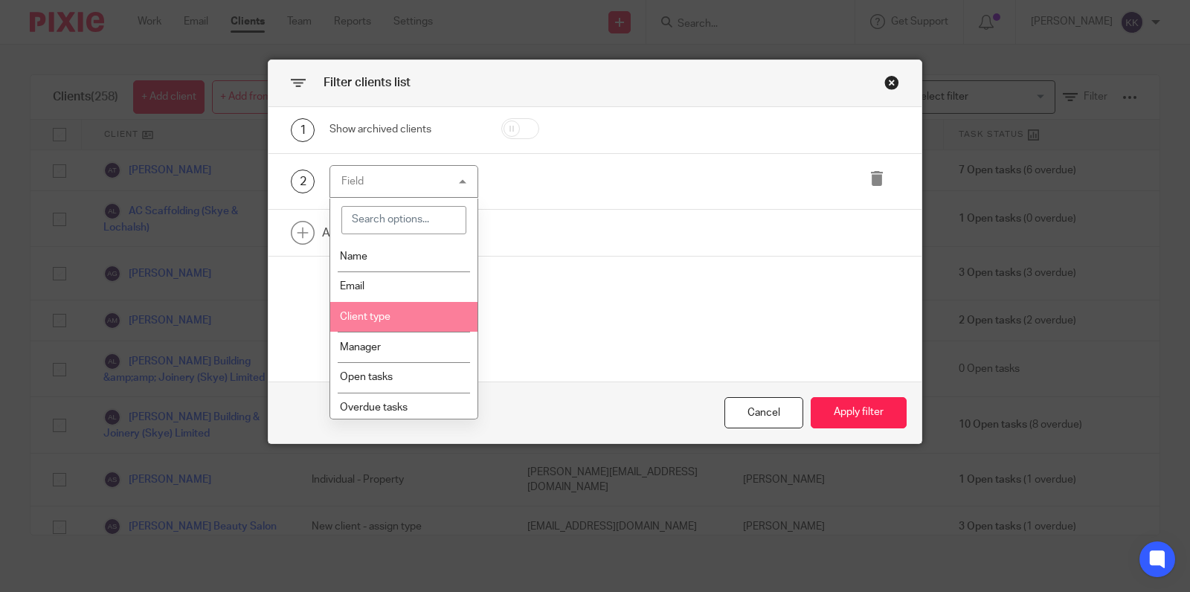
click at [403, 311] on li "Client type" at bounding box center [403, 317] width 147 height 30
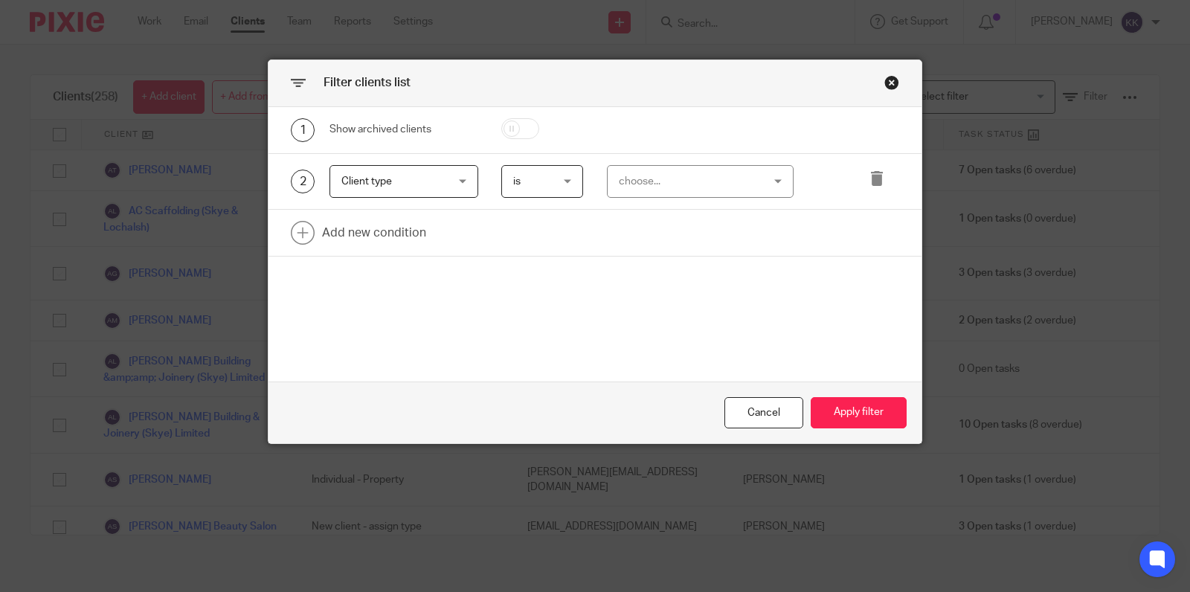
click at [679, 171] on div "choose..." at bounding box center [689, 181] width 140 height 31
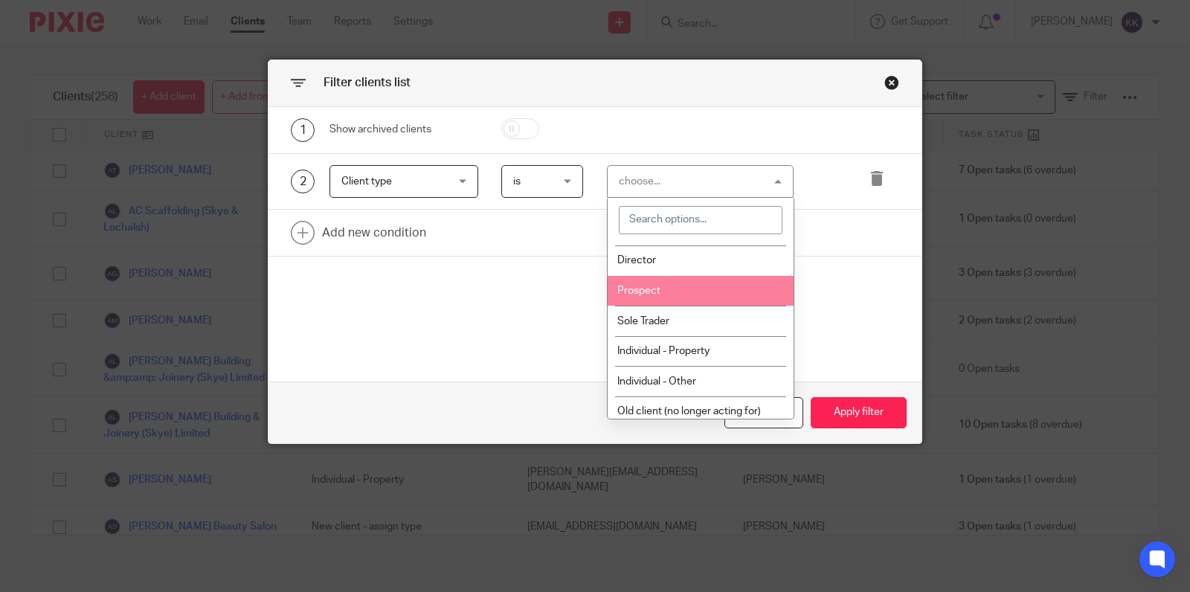
scroll to position [224, 0]
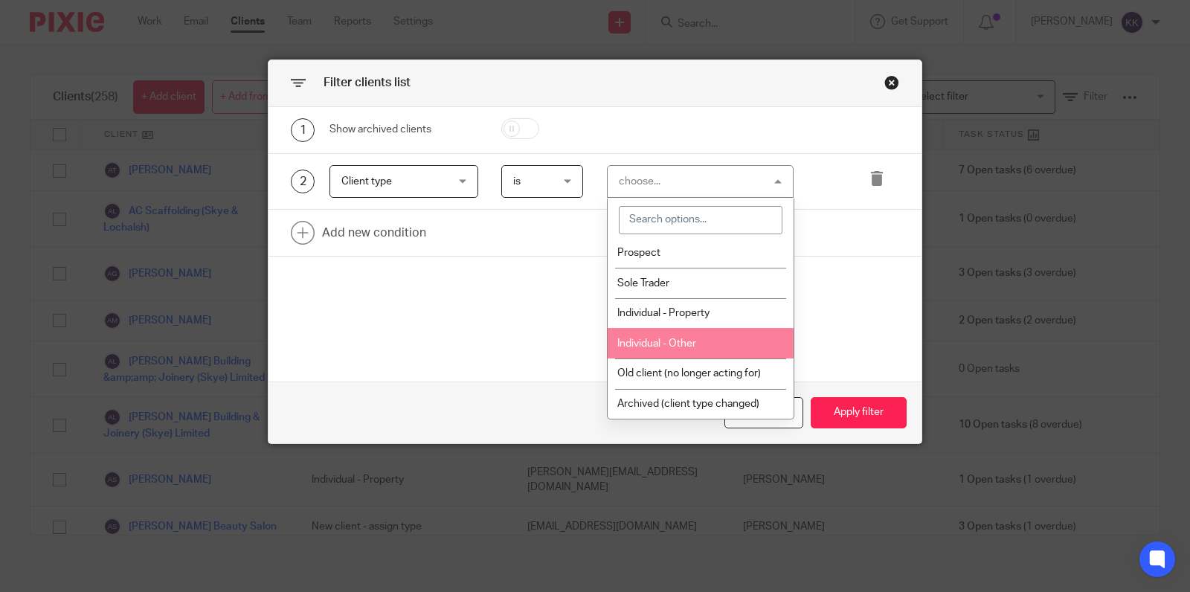
click at [684, 341] on span "Individual - Other" at bounding box center [656, 343] width 79 height 10
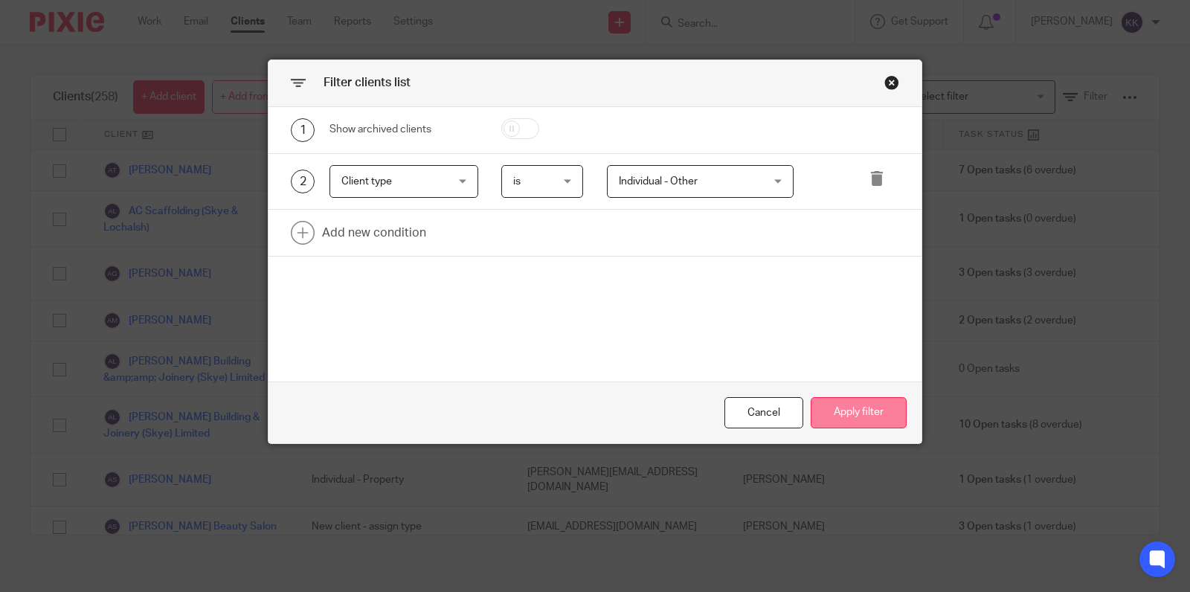
click at [844, 416] on button "Apply filter" at bounding box center [859, 413] width 96 height 32
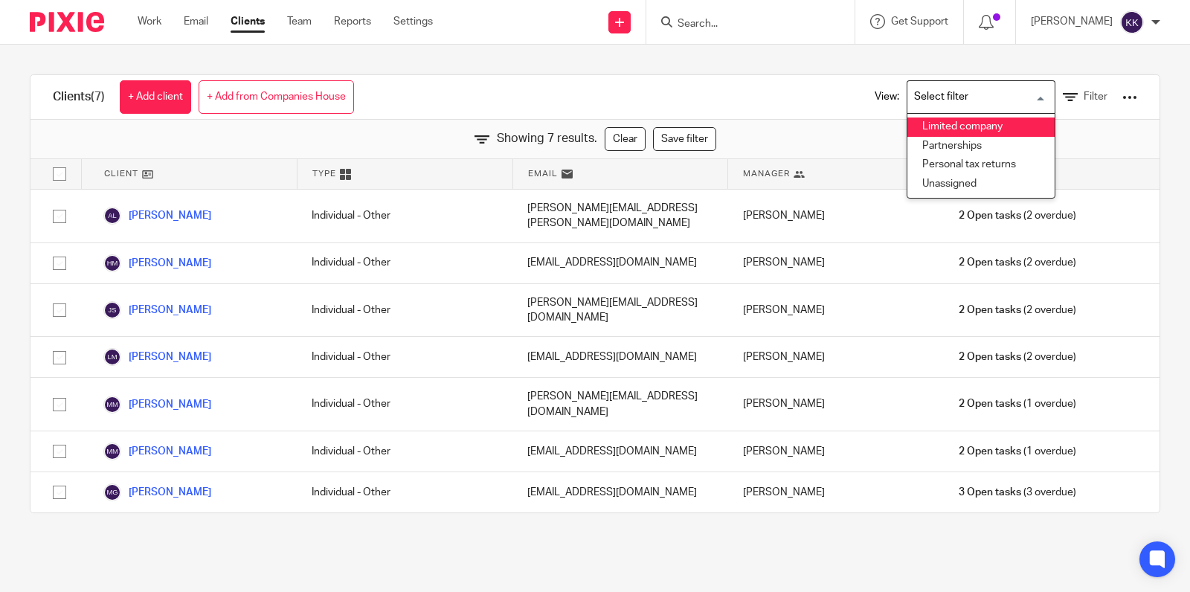
click at [979, 98] on input "Search for option" at bounding box center [978, 97] width 138 height 26
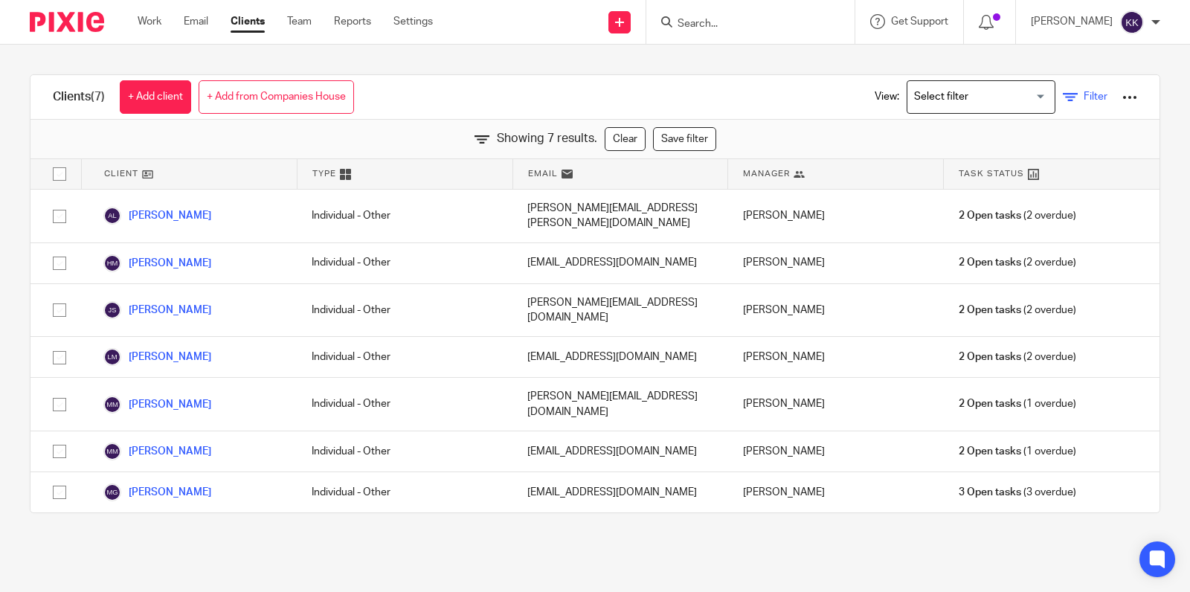
click at [1075, 94] on icon at bounding box center [1070, 97] width 15 height 15
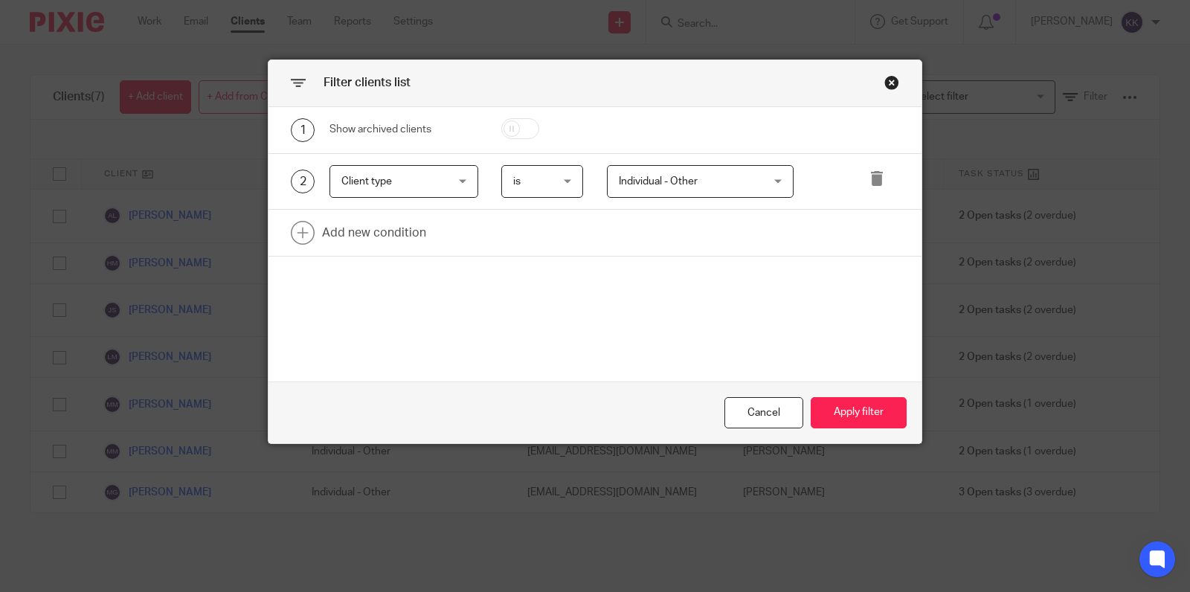
click at [629, 176] on span "Individual - Other" at bounding box center [658, 181] width 79 height 10
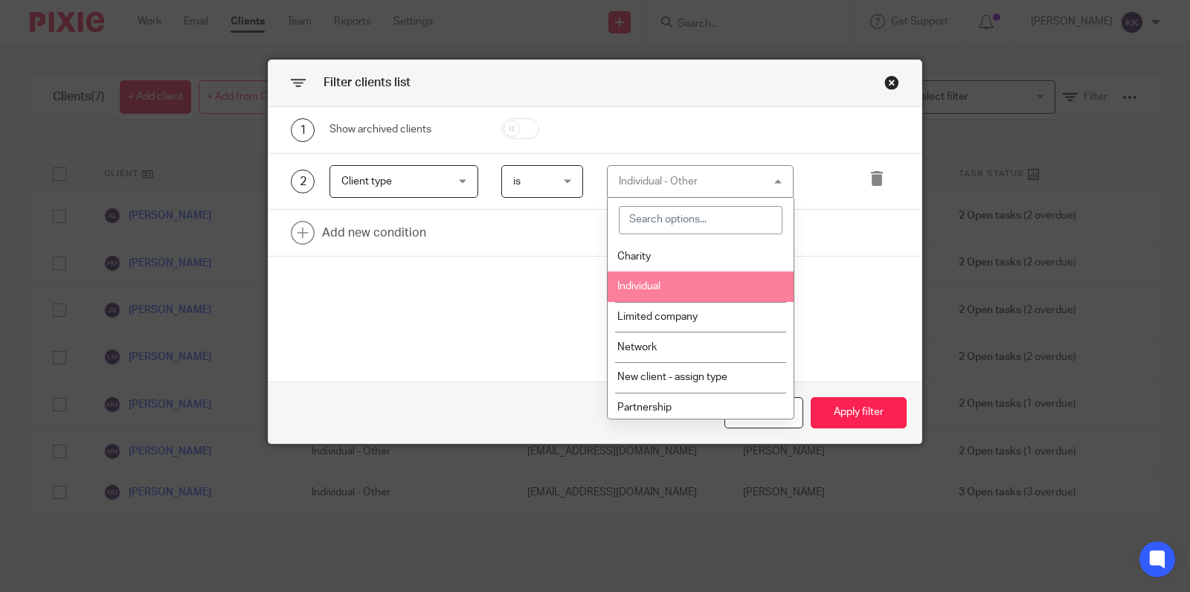
scroll to position [45, 0]
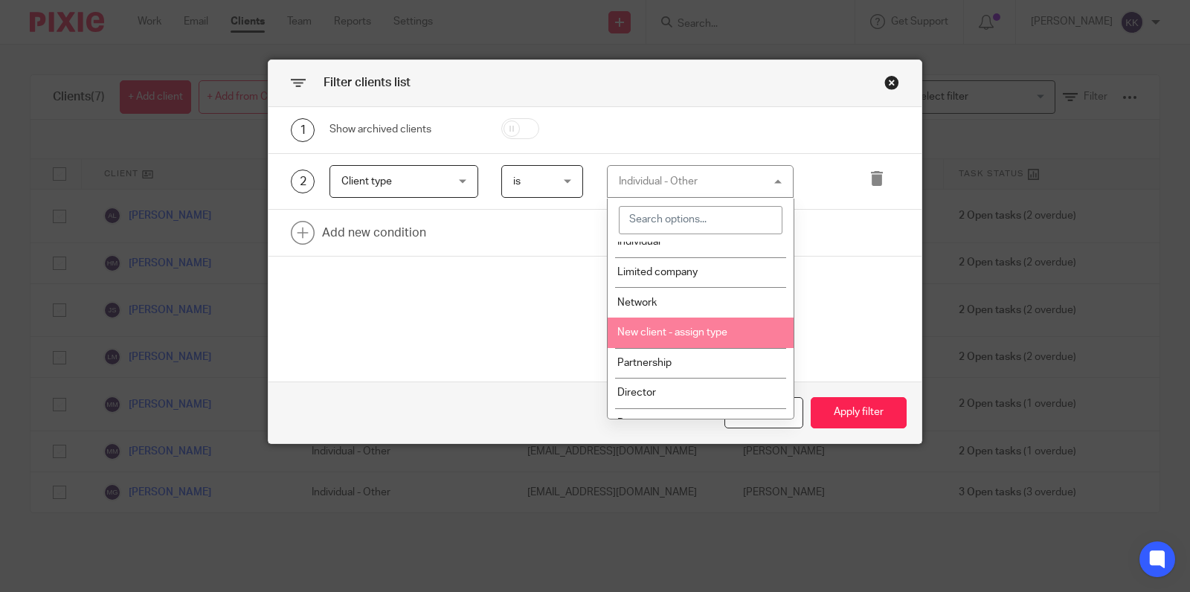
click at [666, 344] on li "New client - assign type" at bounding box center [701, 333] width 186 height 30
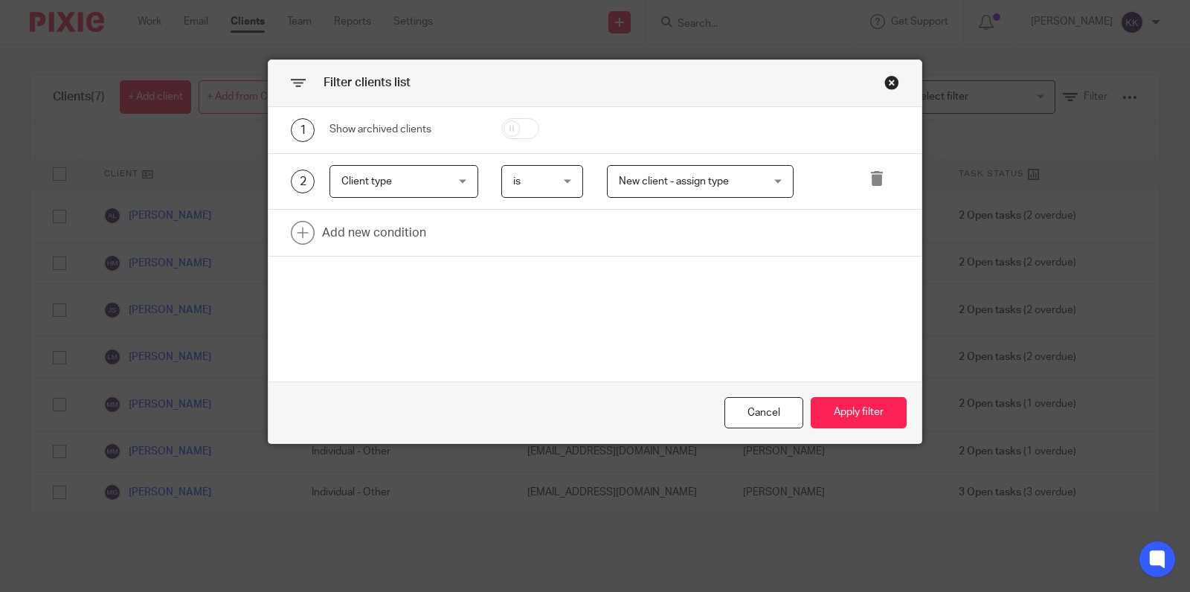
click at [842, 390] on div "Cancel Apply filter" at bounding box center [594, 412] width 653 height 62
click at [842, 408] on button "Apply filter" at bounding box center [859, 413] width 96 height 32
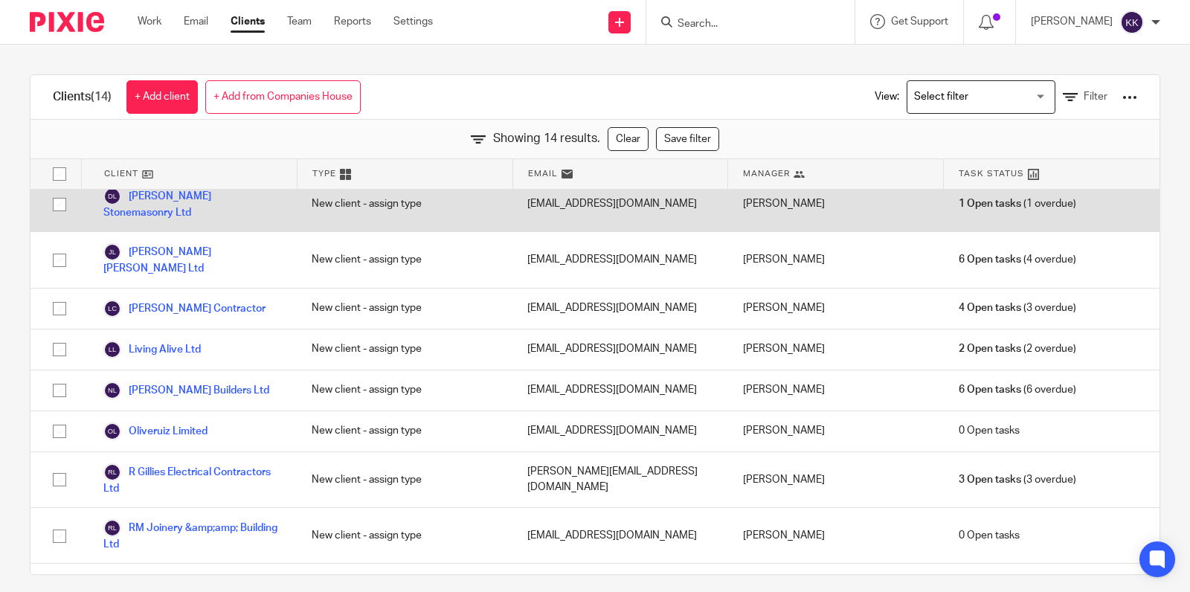
scroll to position [228, 0]
